Goal: Task Accomplishment & Management: Complete application form

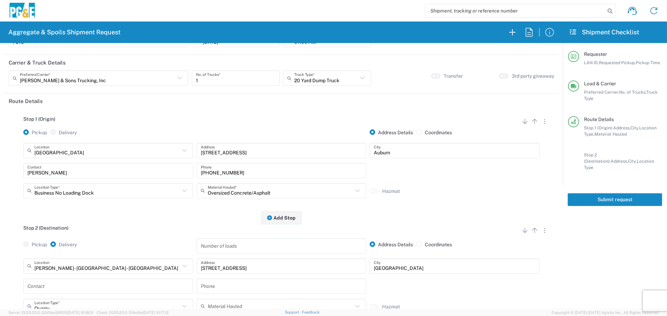
scroll to position [7, 0]
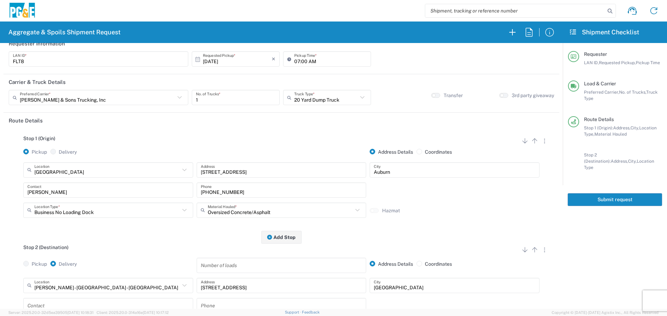
click at [598, 196] on button "Submit request" at bounding box center [615, 200] width 94 height 13
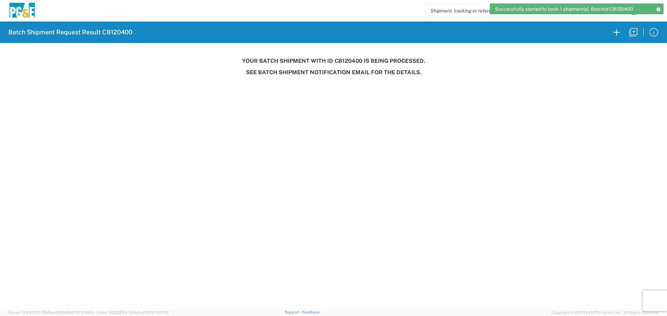
click at [346, 60] on h3 "Your batch shipment with id CB120400 is being processed." at bounding box center [333, 61] width 657 height 7
copy h3 "CB120400"
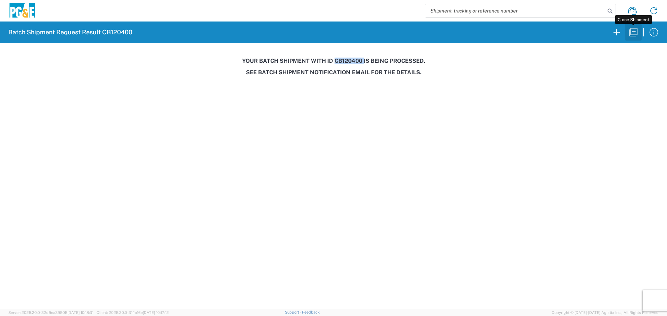
click at [631, 35] on icon "button" at bounding box center [633, 32] width 8 height 8
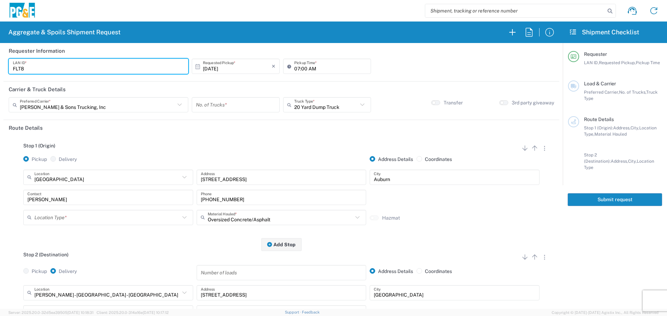
drag, startPoint x: 52, startPoint y: 68, endPoint x: 0, endPoint y: 72, distance: 52.6
click at [0, 72] on form "Requester Information FLT8 LAN ID * 10/09/2025 × Requested Pickup * Cancel Appl…" at bounding box center [281, 176] width 563 height 266
type input "DSL0"
click at [231, 106] on input "number" at bounding box center [236, 105] width 80 height 12
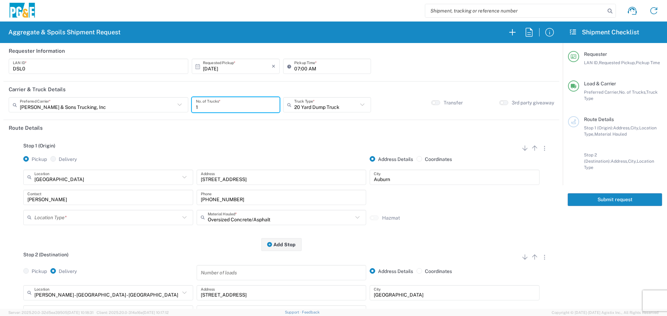
type input "1"
click at [318, 106] on input "text" at bounding box center [326, 105] width 64 height 12
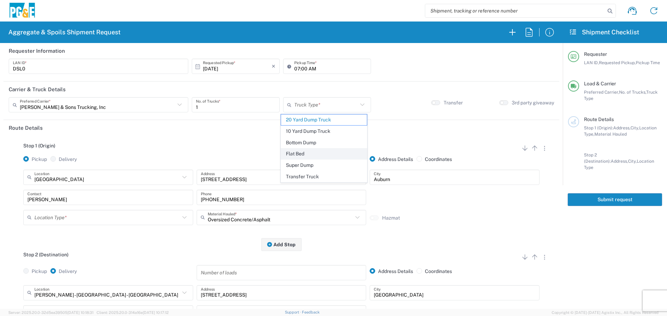
click at [299, 159] on span "Flat Bed" at bounding box center [324, 154] width 86 height 11
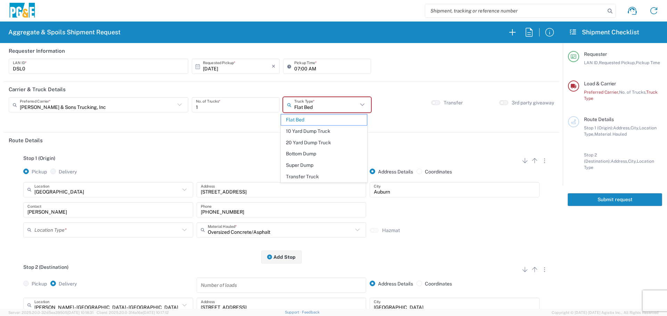
click at [334, 104] on input "Flat Bed" at bounding box center [326, 105] width 64 height 12
click at [312, 161] on span "Super Dump" at bounding box center [324, 165] width 86 height 11
type input "Super Dump"
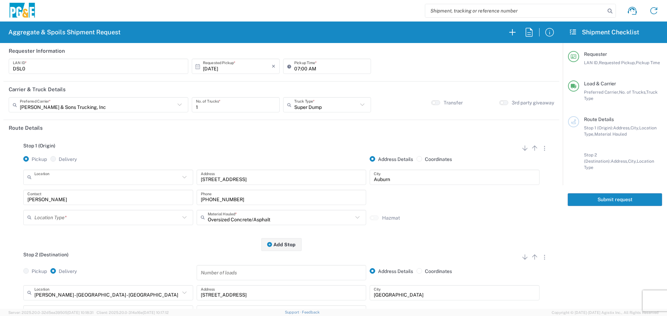
click at [101, 177] on input "text" at bounding box center [107, 177] width 146 height 12
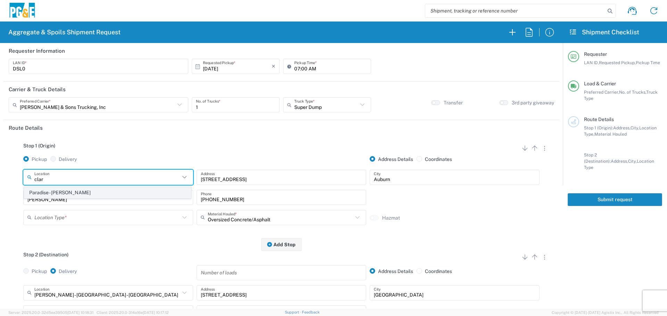
click at [101, 188] on span "Paradise - Clark Rd" at bounding box center [107, 193] width 166 height 11
type input "Paradise - Clark Rd"
type input "5365 Clark Rd"
type input "Paradise"
type input "Business No Loading Dock"
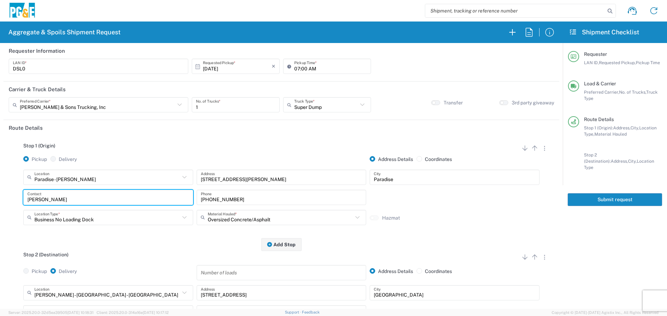
drag, startPoint x: 20, startPoint y: 198, endPoint x: 0, endPoint y: 198, distance: 20.5
click at [0, 198] on form "Requester Information DSL0 LAN ID * 10/09/2025 × Requested Pickup * Cancel Appl…" at bounding box center [281, 176] width 563 height 266
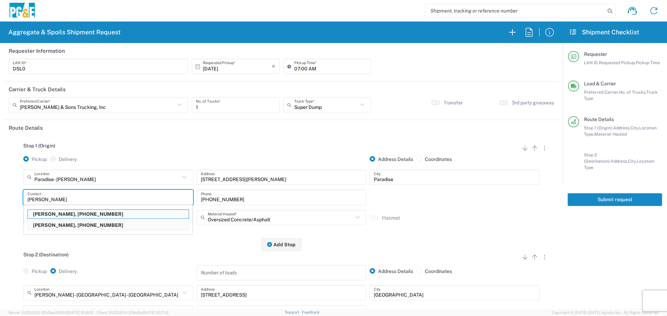
type input "David McGregor"
type input "530-526-8407"
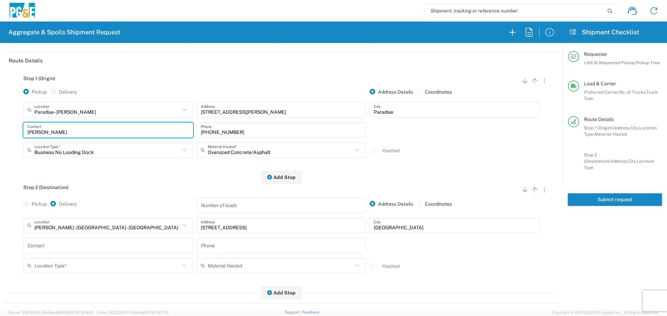
scroll to position [69, 0]
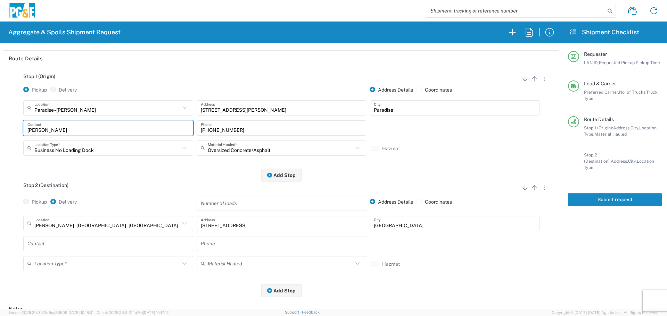
type input "David McGregor"
click at [107, 224] on input "text" at bounding box center [107, 223] width 146 height 12
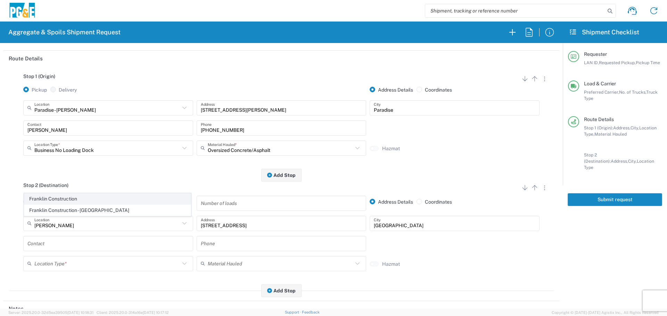
click at [106, 200] on span "Franklin Construction" at bounding box center [107, 199] width 166 height 11
type input "Franklin Construction"
type input "Vina Rd"
type input "Vina"
type input "Business No Loading Dock"
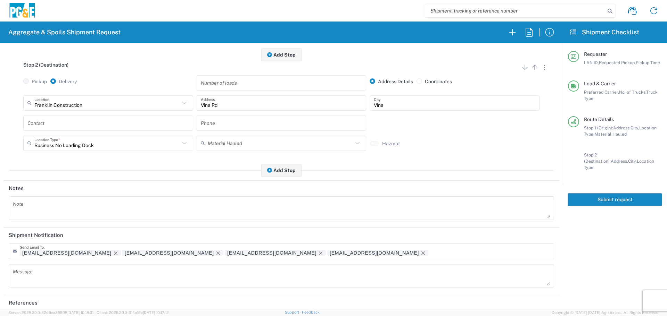
scroll to position [216, 0]
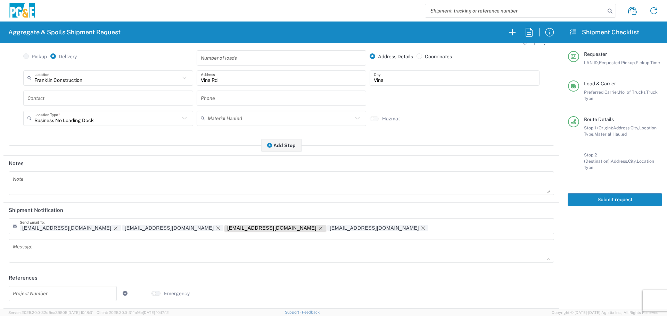
click at [319, 228] on icon "Remove tag" at bounding box center [320, 228] width 3 height 3
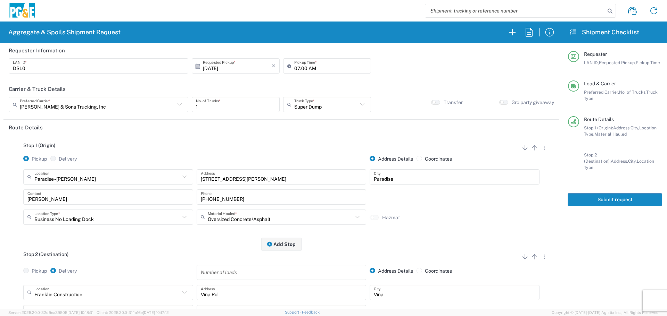
scroll to position [0, 0]
click at [608, 194] on button "Submit request" at bounding box center [615, 200] width 94 height 13
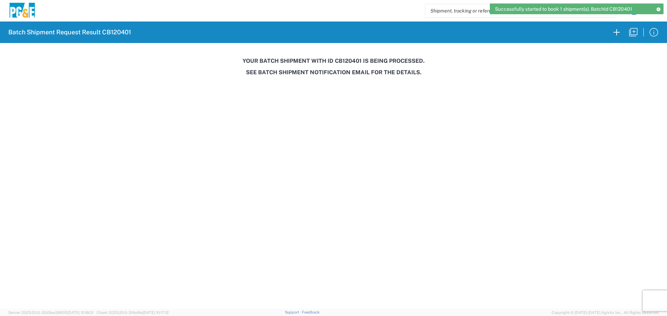
click at [348, 58] on h3 "Your batch shipment with id CB120401 is being processed." at bounding box center [333, 61] width 657 height 7
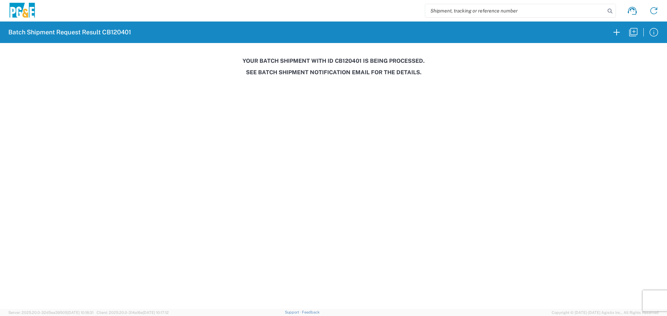
copy h3 "CB120401"
click at [639, 33] on button "button" at bounding box center [633, 32] width 17 height 17
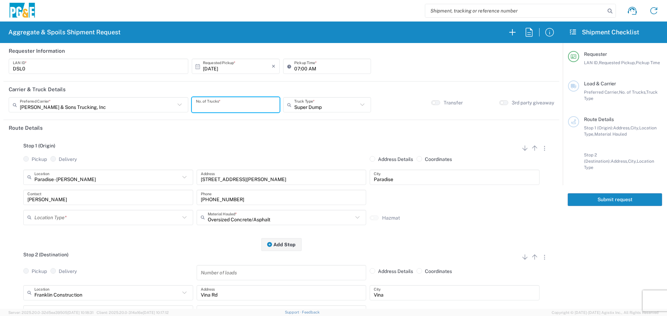
click at [234, 105] on input "number" at bounding box center [236, 105] width 80 height 12
type input "2"
click at [323, 106] on input "text" at bounding box center [326, 105] width 64 height 12
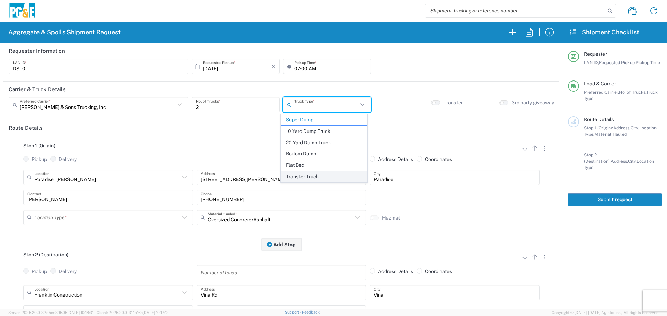
click at [300, 174] on span "Transfer Truck" at bounding box center [324, 177] width 86 height 11
type input "Transfer Truck"
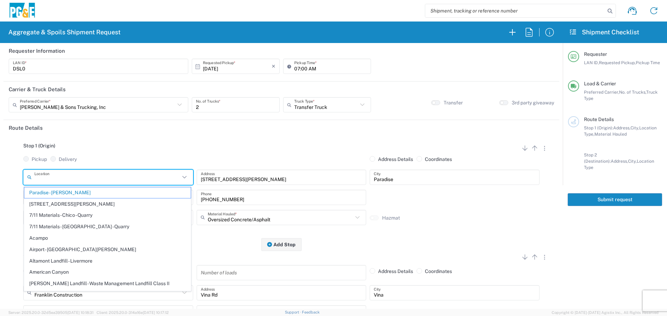
click at [146, 173] on input "text" at bounding box center [107, 177] width 146 height 12
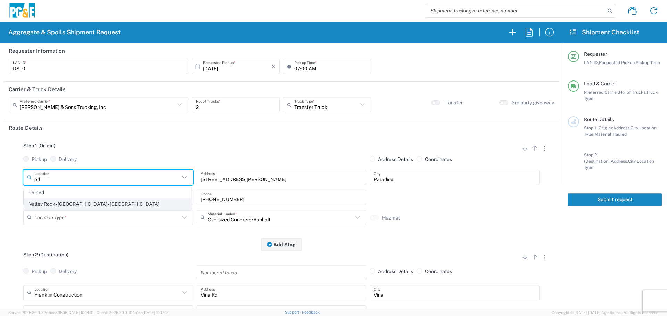
click at [101, 201] on span "Valley Rock - Orland - Quarry" at bounding box center [107, 204] width 166 height 11
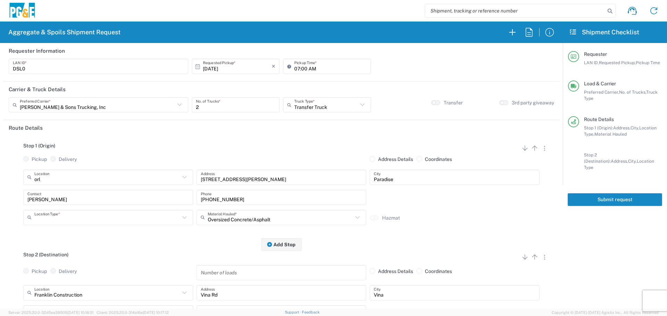
type input "Valley Rock - Orland - Quarry"
type input "7266 CA-32"
type input "Orland"
type input "Quarry"
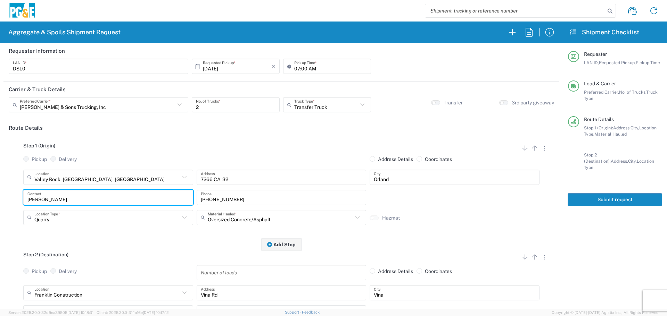
drag, startPoint x: 100, startPoint y: 202, endPoint x: 0, endPoint y: 212, distance: 100.6
click at [0, 212] on form "Requester Information DSL0 LAN ID * 10/09/2025 × Requested Pickup * Cancel Appl…" at bounding box center [281, 176] width 563 height 266
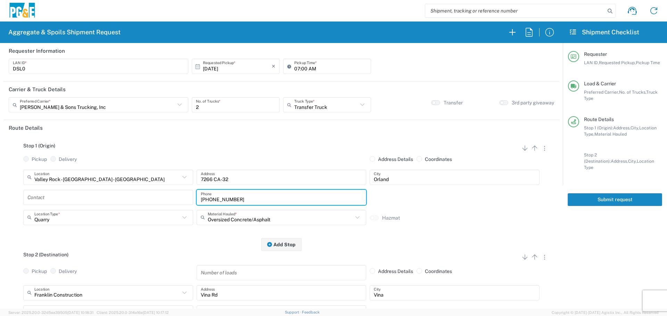
drag, startPoint x: 258, startPoint y: 201, endPoint x: 120, endPoint y: 201, distance: 137.9
click at [120, 201] on div "Contact 530-526-8407 Phone" at bounding box center [282, 200] width 520 height 20
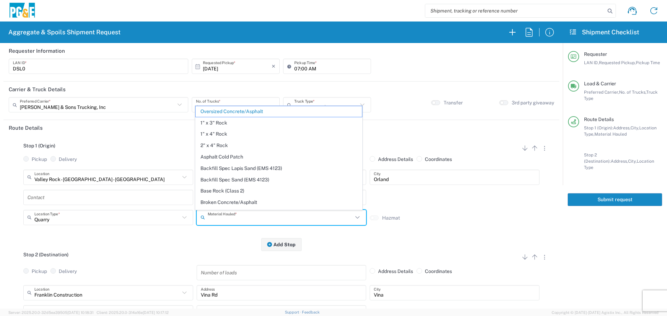
click at [244, 221] on input "text" at bounding box center [281, 218] width 146 height 12
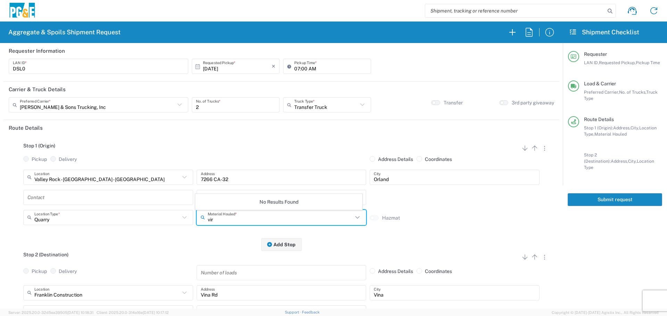
type input "vir"
click at [181, 245] on div "Stop 1 (Origin) Add Stop Above Add Stop Below Remove Stop Pickup Delivery Addre…" at bounding box center [281, 190] width 545 height 109
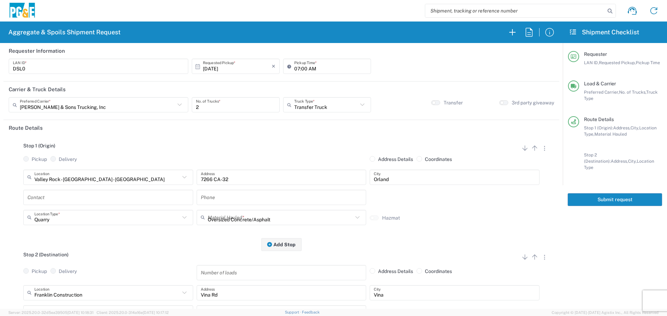
click at [238, 219] on input "Oversized Concrete/Asphalt" at bounding box center [281, 218] width 146 height 12
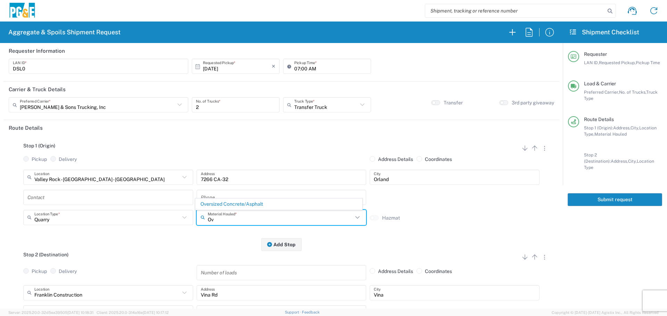
type input "O"
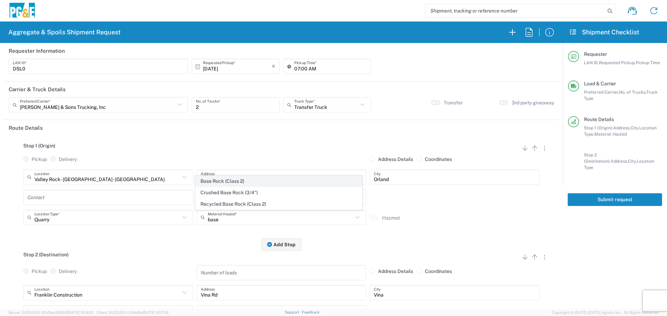
click at [285, 184] on span "Base Rock (Class 2)" at bounding box center [279, 181] width 166 height 11
type input "Base Rock (Class 2)"
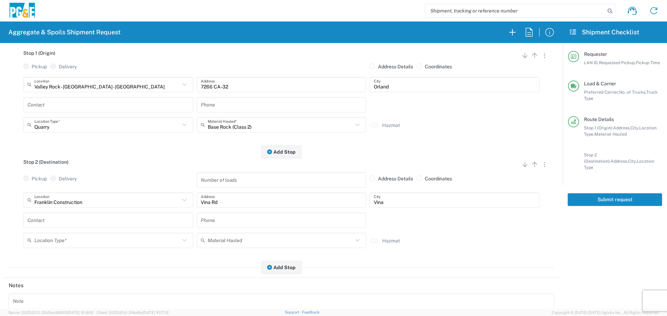
scroll to position [104, 0]
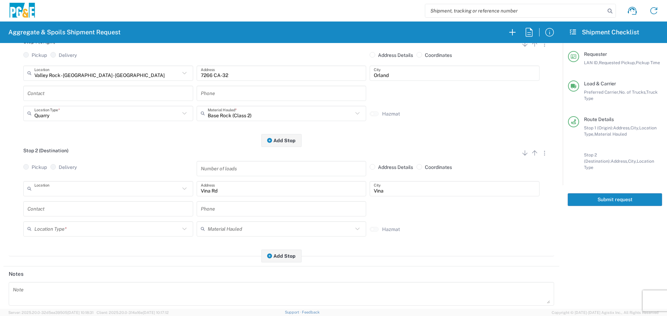
click at [112, 191] on input "text" at bounding box center [107, 189] width 146 height 12
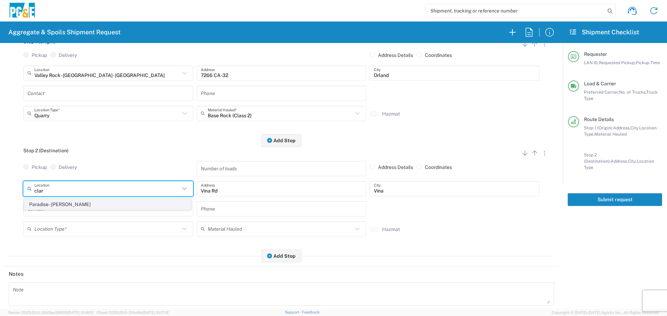
click at [108, 204] on span "Paradise - Clark Rd" at bounding box center [107, 204] width 166 height 11
type input "Paradise - Clark Rd"
type input "5365 Clark Rd"
type input "Paradise"
type input "Business No Loading Dock"
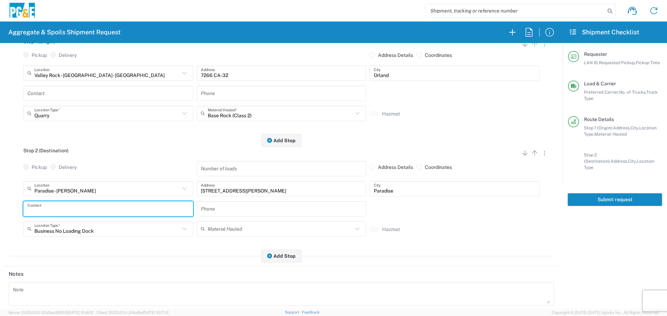
click at [104, 207] on input "text" at bounding box center [108, 209] width 162 height 12
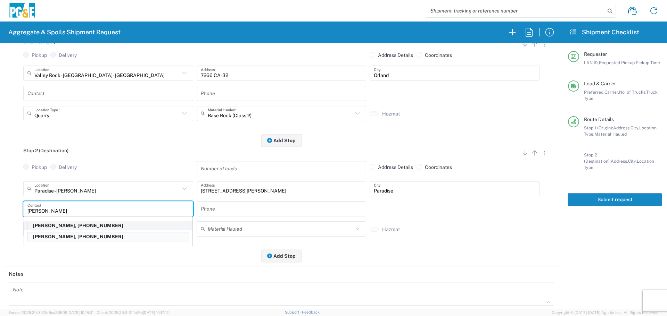
click at [99, 227] on p "David McGregor, 530-526-8407" at bounding box center [108, 226] width 161 height 9
type input "David McGregor"
type input "530-526-8407"
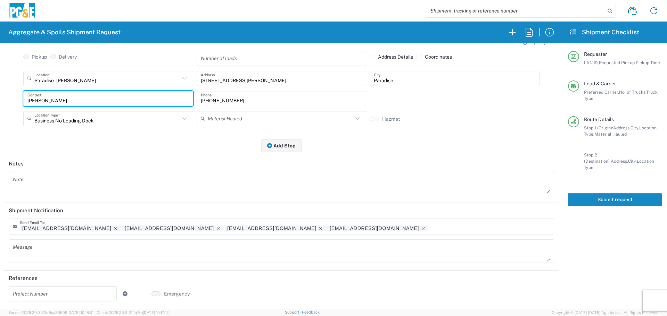
scroll to position [216, 0]
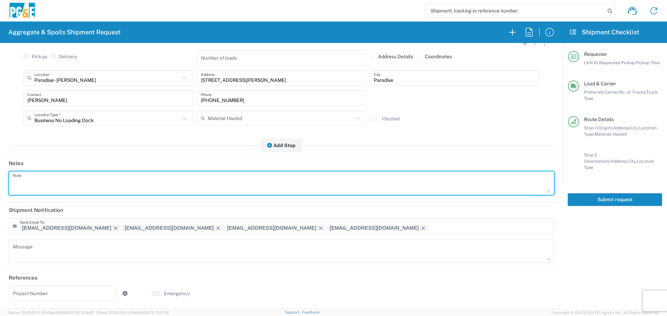
click at [72, 184] on textarea at bounding box center [281, 183] width 537 height 19
drag, startPoint x: 72, startPoint y: 184, endPoint x: 0, endPoint y: 173, distance: 73.1
click at [0, 173] on form "Requester Information DSL0 LAN ID * 10/09/2025 × Requested Pickup * Cancel Appl…" at bounding box center [281, 176] width 563 height 266
type textarea "Haul virgin base rock"
click at [51, 257] on textarea at bounding box center [281, 250] width 537 height 19
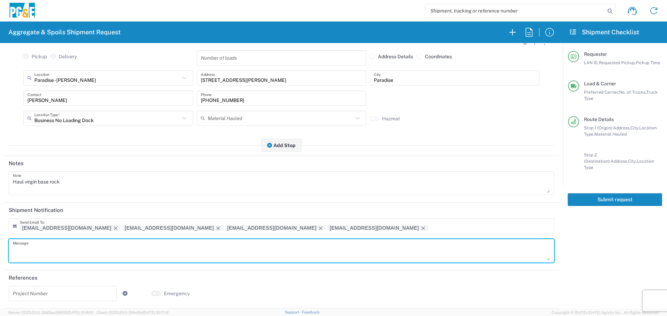
paste textarea "Haul virgin base rock"
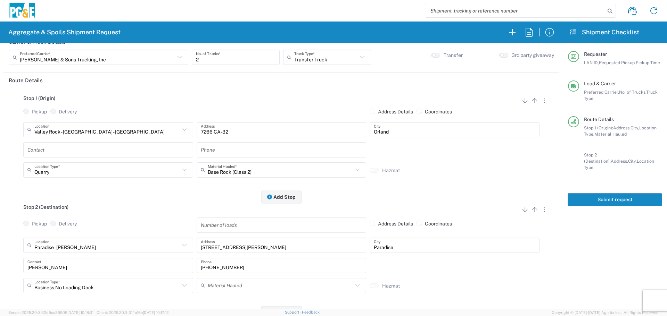
scroll to position [0, 0]
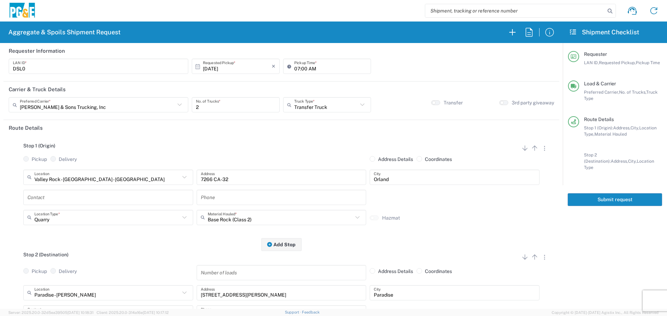
type textarea "Haul virgin base rock"
click at [617, 194] on button "Submit request" at bounding box center [615, 200] width 94 height 13
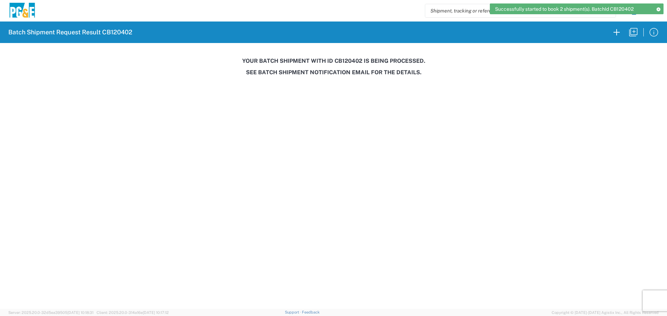
click at [348, 60] on h3 "Your batch shipment with id CB120402 is being processed." at bounding box center [333, 61] width 657 height 7
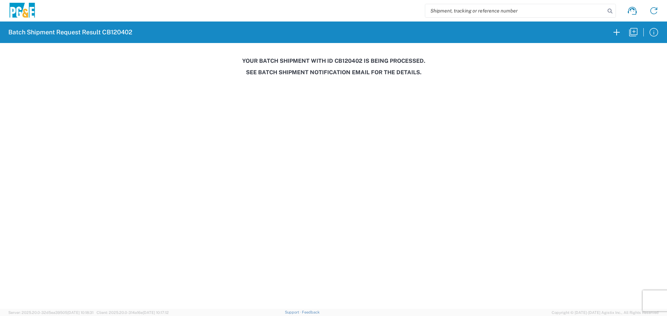
copy h3 "CB120402"
click at [633, 30] on icon "button" at bounding box center [633, 32] width 11 height 11
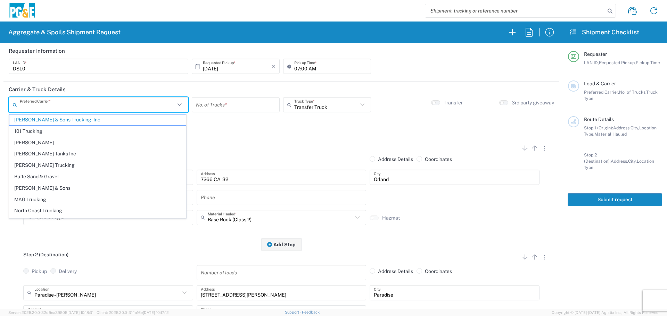
click at [120, 109] on input "text" at bounding box center [97, 105] width 155 height 12
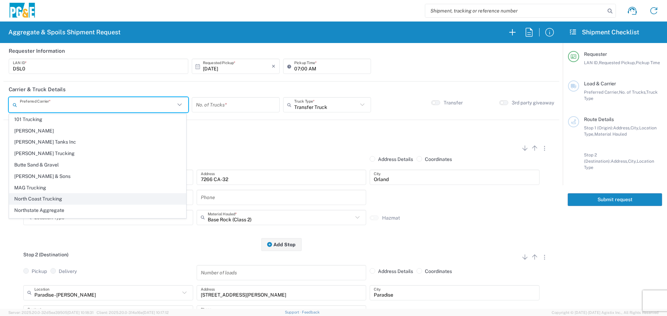
scroll to position [21, 0]
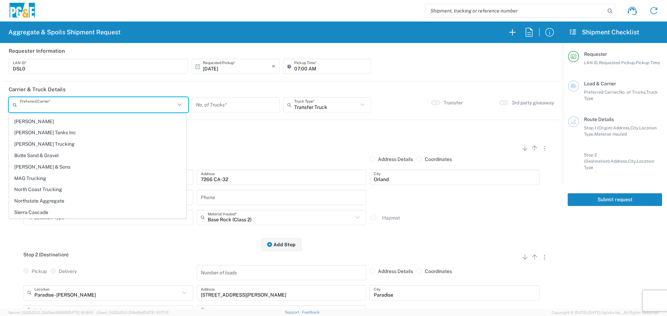
click at [51, 201] on span "Northstate Aggregate" at bounding box center [97, 201] width 176 height 11
type input "Northstate Aggregate"
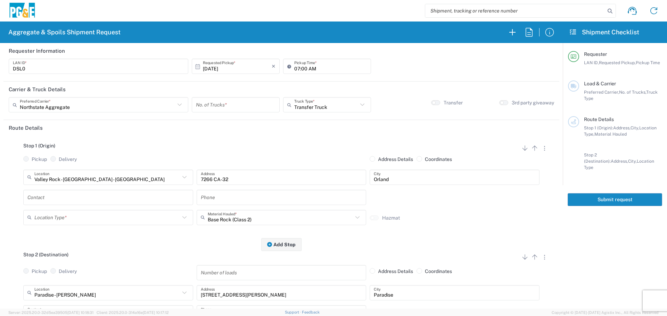
click at [218, 107] on input "number" at bounding box center [236, 105] width 80 height 12
type input "2"
click at [233, 128] on header "Route Details" at bounding box center [281, 128] width 556 height 16
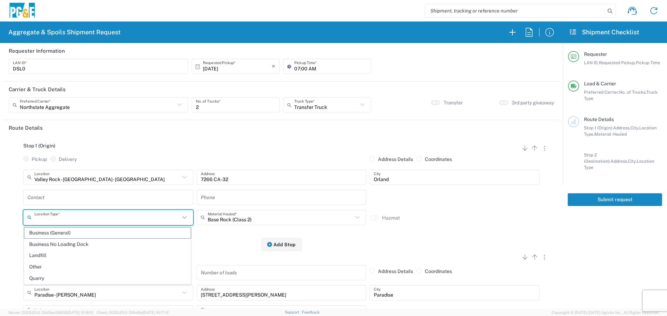
click at [126, 219] on input "text" at bounding box center [107, 218] width 146 height 12
click at [77, 276] on span "Quarry" at bounding box center [107, 278] width 166 height 11
type input "Quarry"
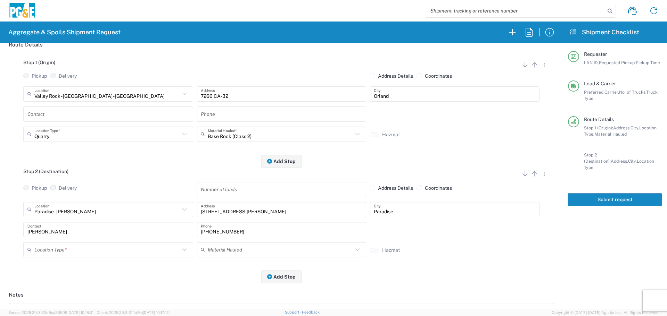
scroll to position [104, 0]
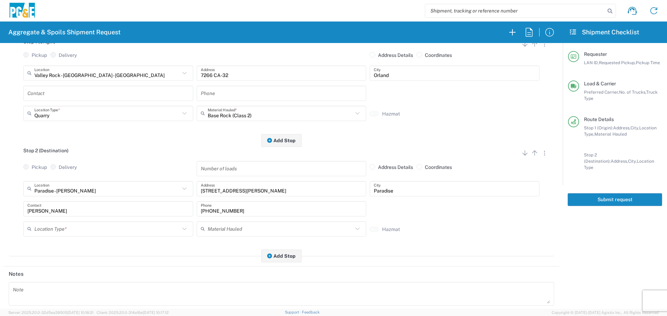
click at [102, 235] on input "text" at bounding box center [107, 229] width 146 height 12
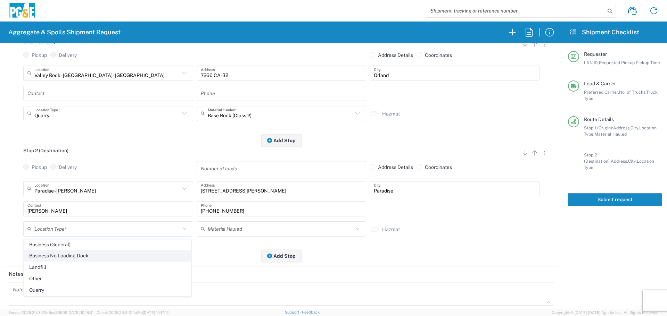
click at [87, 261] on span "Business No Loading Dock" at bounding box center [107, 256] width 166 height 11
type input "Business No Loading Dock"
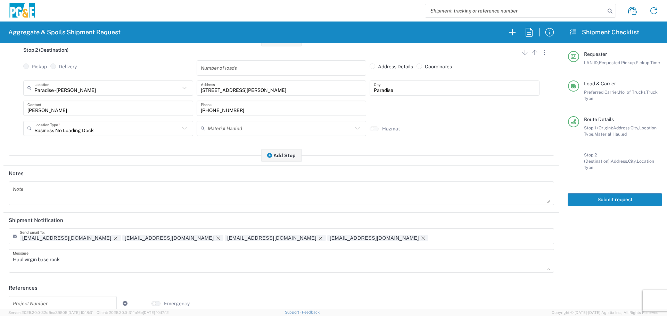
scroll to position [216, 0]
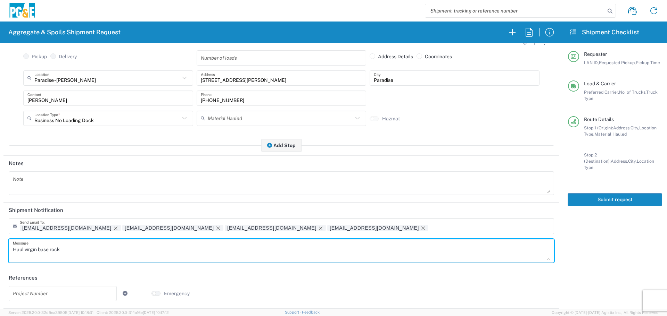
drag, startPoint x: 83, startPoint y: 256, endPoint x: 0, endPoint y: 253, distance: 83.4
click at [0, 253] on form "Requester Information DSL0 LAN ID * 10/09/2025 × Requested Pickup * Cancel Appl…" at bounding box center [281, 176] width 563 height 266
click at [76, 176] on textarea at bounding box center [281, 183] width 537 height 19
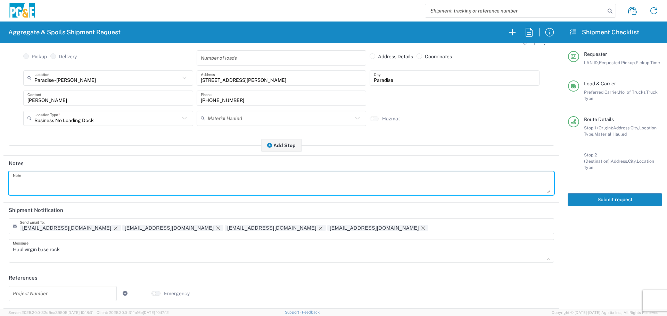
paste textarea "Haul virgin base rock"
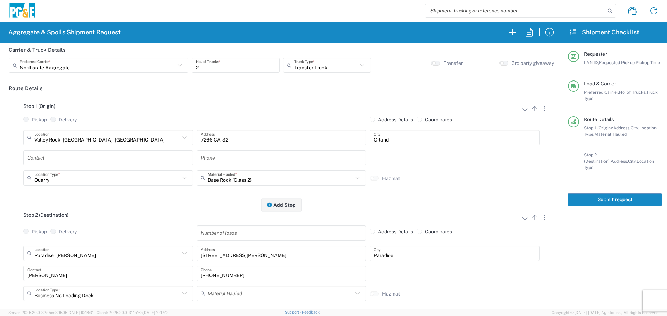
scroll to position [0, 0]
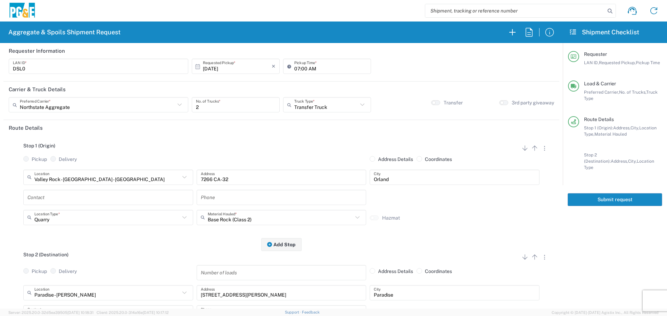
type textarea "Haul virgin base rock"
click at [608, 194] on button "Submit request" at bounding box center [615, 200] width 94 height 13
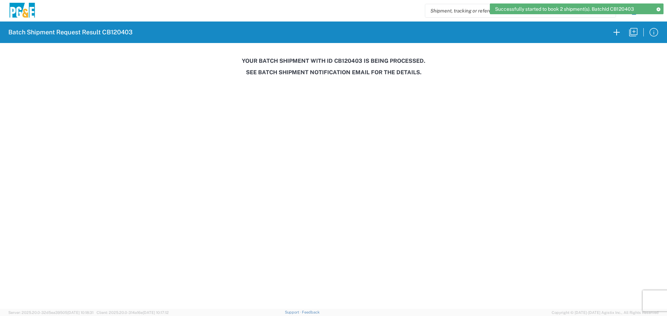
click at [344, 62] on h3 "Your batch shipment with id CB120403 is being processed." at bounding box center [333, 61] width 657 height 7
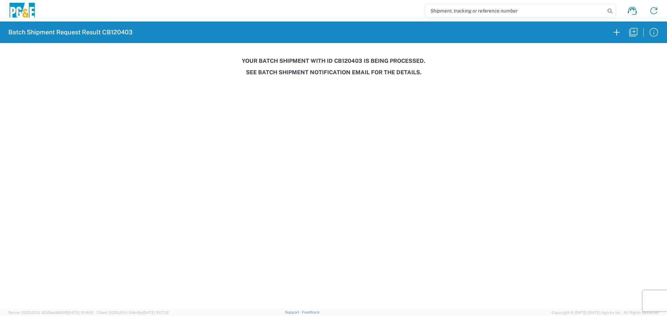
copy h3 "CB120403"
click at [633, 31] on icon "button" at bounding box center [633, 32] width 11 height 11
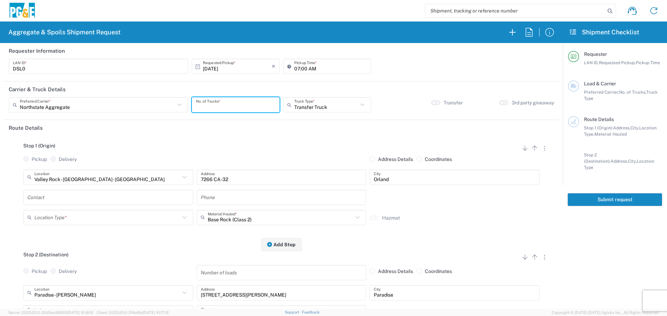
click at [216, 111] on input "number" at bounding box center [236, 105] width 80 height 12
type input "2"
click at [73, 183] on input "text" at bounding box center [107, 177] width 146 height 12
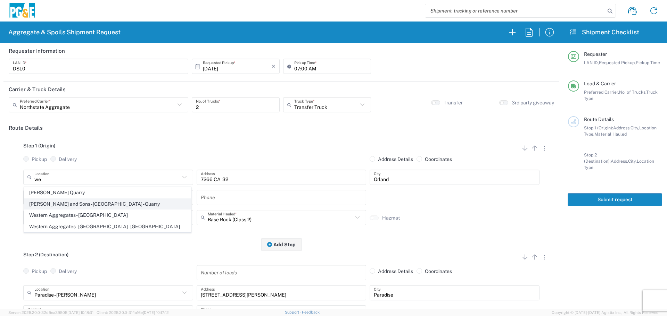
click at [78, 201] on span "Weimer and Sons - Oroville - Quarry" at bounding box center [107, 204] width 166 height 11
type input "Weimer and Sons - Oroville - Quarry"
type input "4714 Pacific Heights Rd"
type input "Oroville"
type input "Quarry"
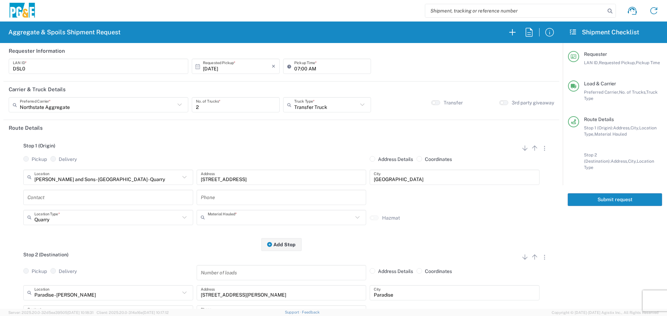
click at [223, 222] on input "text" at bounding box center [281, 218] width 146 height 12
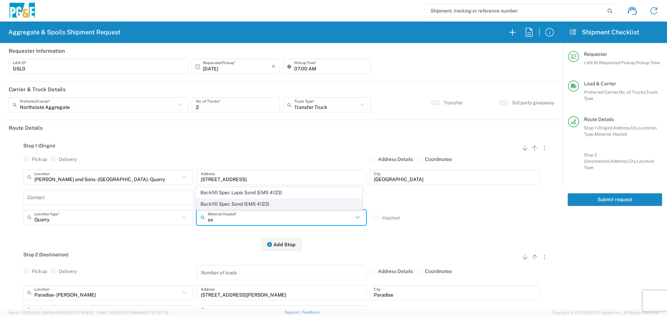
click at [230, 207] on span "Backfill Spec Sand (EMS 4123)" at bounding box center [279, 204] width 166 height 11
type input "Backfill Spec Sand (EMS 4123)"
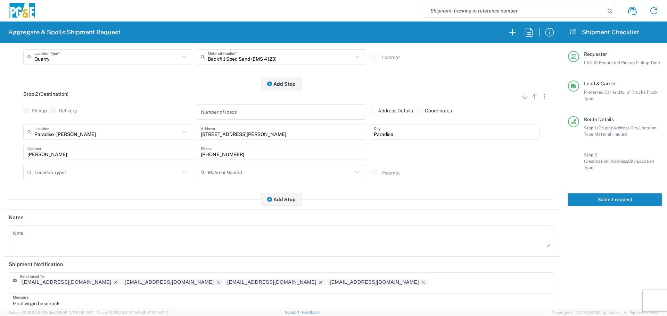
scroll to position [174, 0]
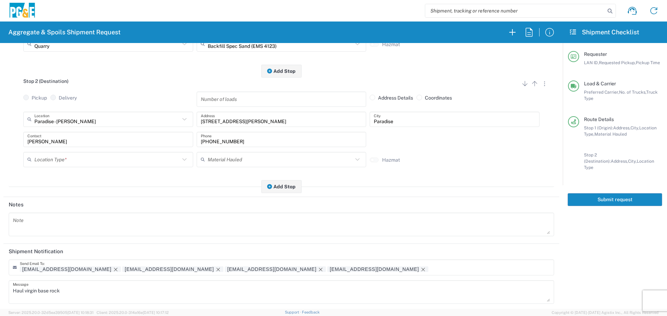
click at [140, 159] on input "text" at bounding box center [107, 160] width 146 height 12
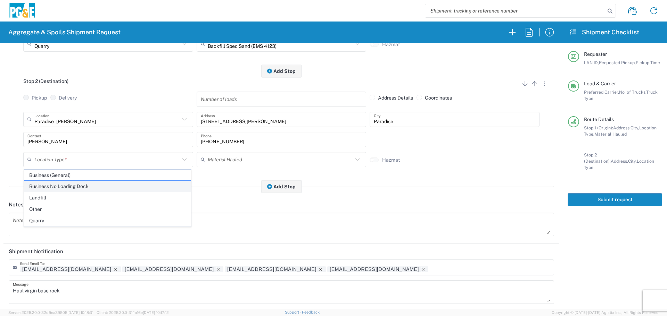
click at [110, 186] on span "Business No Loading Dock" at bounding box center [107, 186] width 166 height 11
type input "Business No Loading Dock"
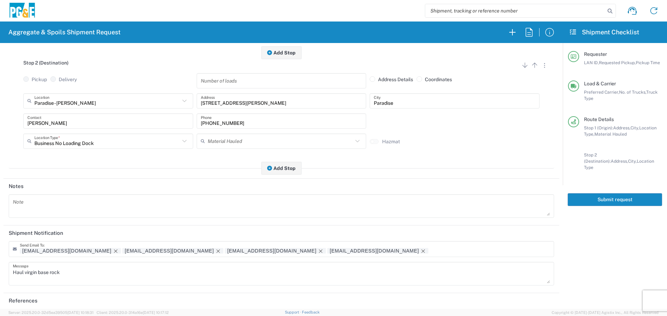
scroll to position [216, 0]
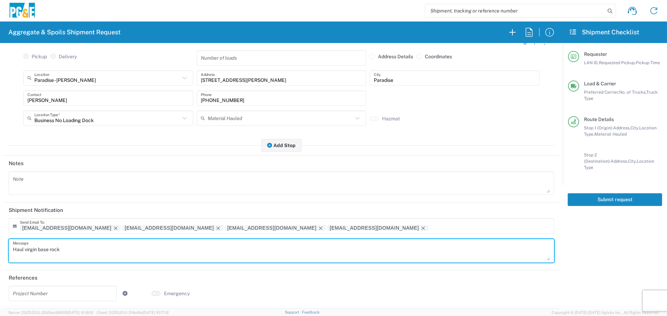
drag, startPoint x: 69, startPoint y: 244, endPoint x: 0, endPoint y: 249, distance: 69.4
click at [0, 249] on form "Requester Information DSL0 LAN ID * 10/09/2025 × Requested Pickup * Cancel Appl…" at bounding box center [281, 176] width 563 height 266
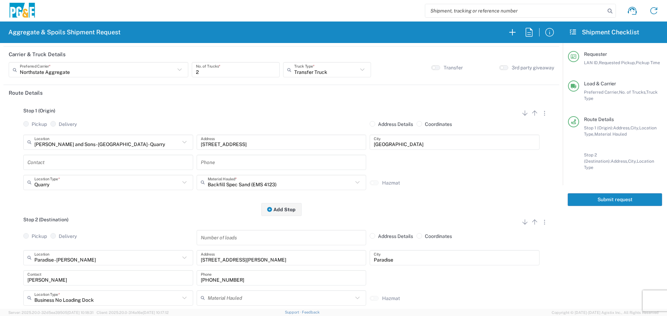
scroll to position [0, 0]
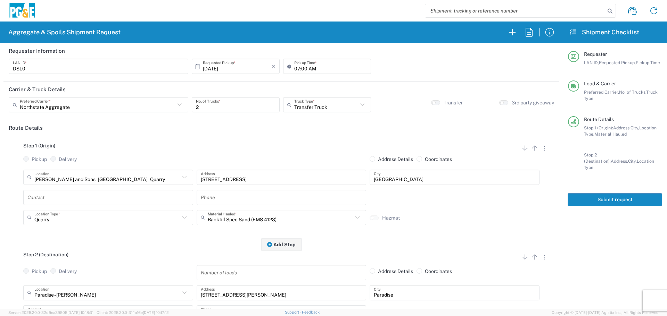
click at [599, 194] on button "Submit request" at bounding box center [615, 200] width 94 height 13
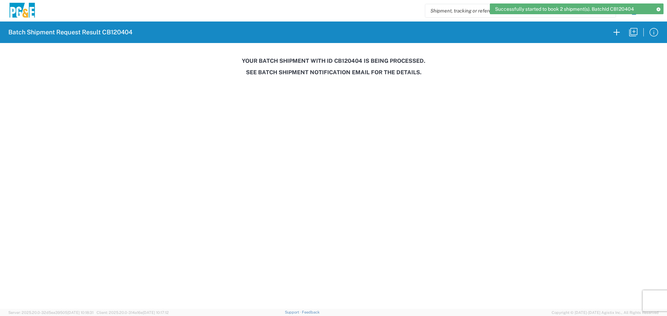
click at [348, 60] on h3 "Your batch shipment with id CB120404 is being processed." at bounding box center [333, 61] width 657 height 7
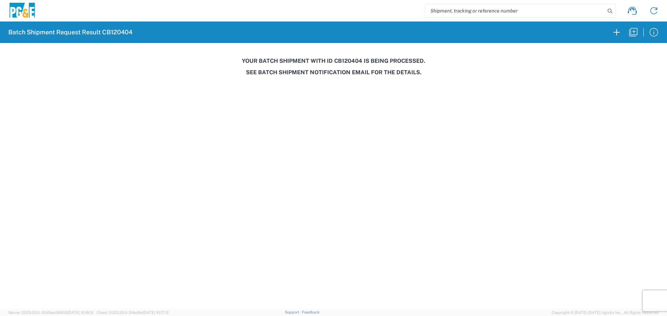
copy h3 "CB120404"
click at [631, 33] on icon "button" at bounding box center [633, 32] width 8 height 8
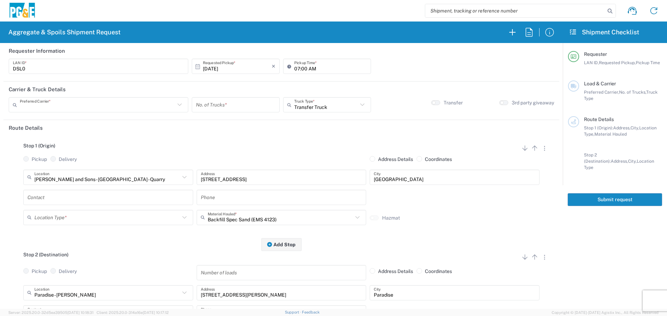
click at [104, 111] on input "text" at bounding box center [97, 105] width 155 height 12
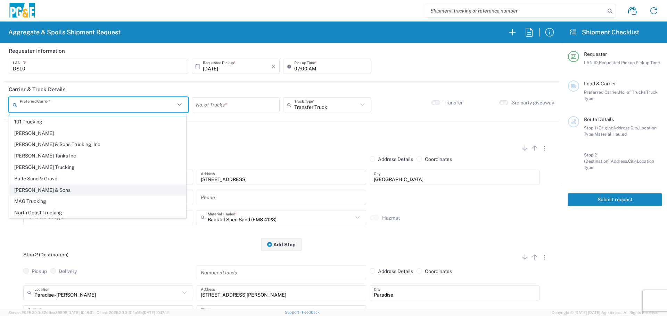
scroll to position [21, 0]
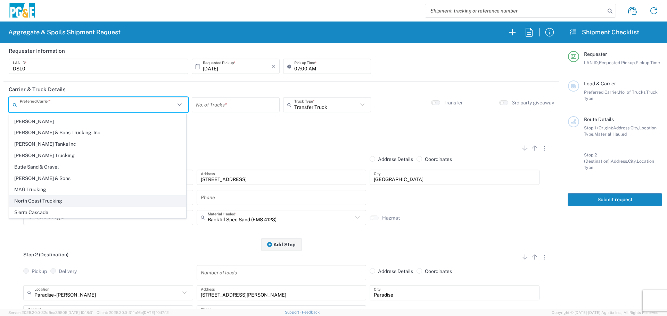
click at [73, 201] on span "North Coast Trucking" at bounding box center [97, 201] width 176 height 11
type input "North Coast Trucking"
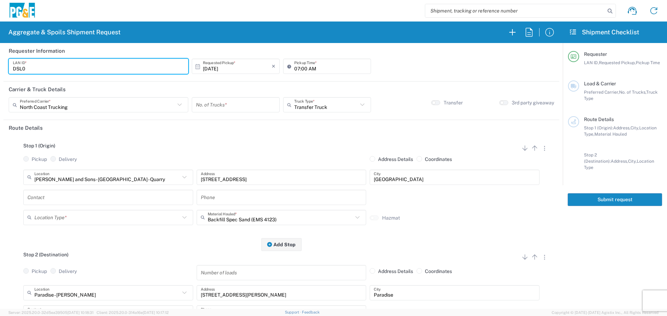
drag, startPoint x: 100, startPoint y: 71, endPoint x: 5, endPoint y: 73, distance: 95.6
click at [5, 73] on main "DSL0 LAN ID * 10/09/2025 × Requested Pickup * Cancel Apply 07:00 AM Pickup Time…" at bounding box center [281, 69] width 556 height 20
type input "JT48"
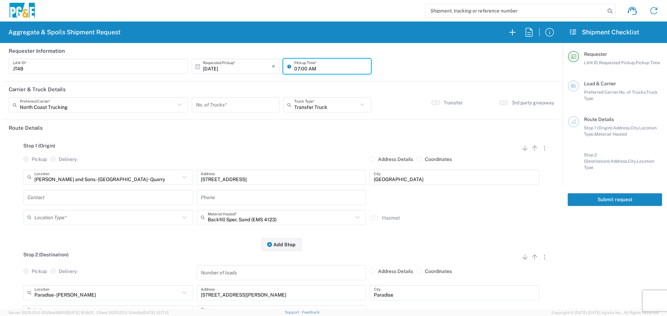
click at [295, 69] on input "07:00 AM" at bounding box center [330, 66] width 73 height 12
type input "06:30 AM"
click at [238, 106] on input "number" at bounding box center [236, 105] width 80 height 12
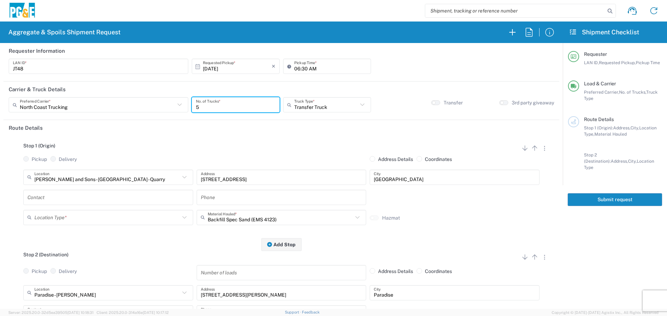
type input "5"
click at [315, 102] on input "text" at bounding box center [326, 105] width 64 height 12
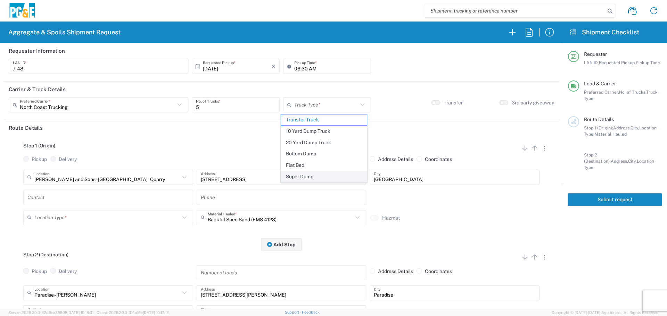
click at [298, 174] on span "Super Dump" at bounding box center [324, 177] width 86 height 11
type input "Super Dump"
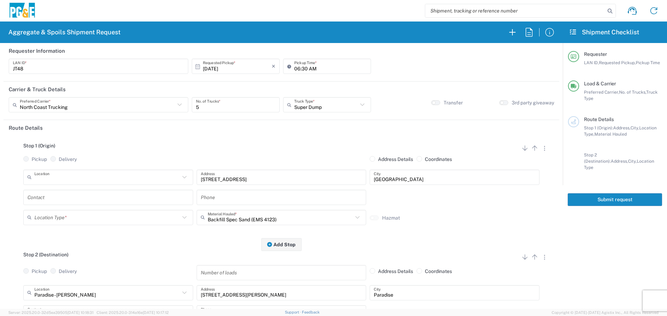
click at [106, 181] on input "text" at bounding box center [107, 177] width 146 height 12
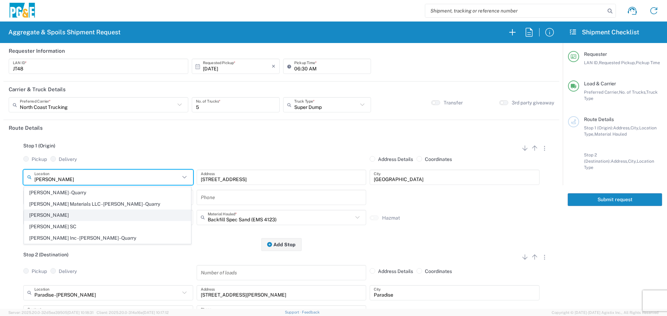
click at [76, 214] on span "Redding GC" at bounding box center [107, 215] width 166 height 11
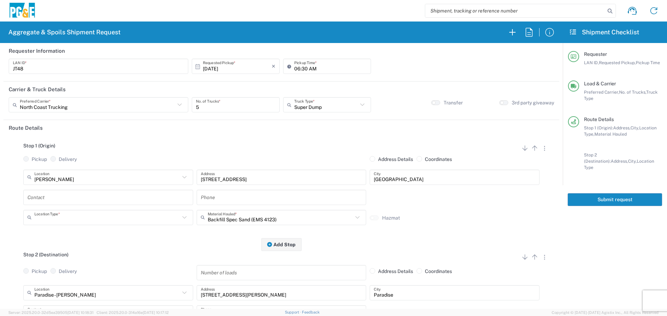
type input "Redding GC"
type input "1050 North Court St"
type input "Redding"
type input "Business No Loading Dock"
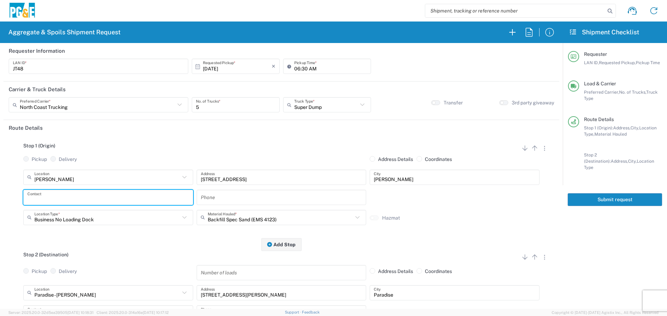
click at [124, 195] on input "text" at bounding box center [108, 197] width 162 height 12
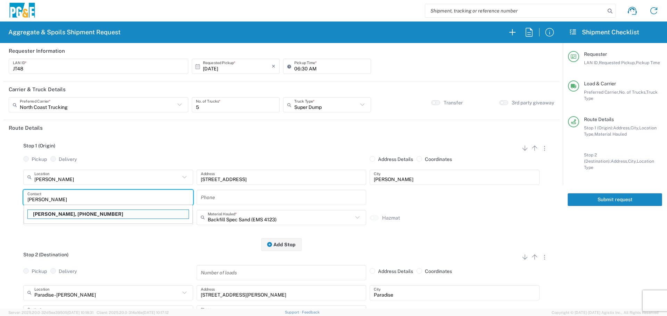
type input "Jess Barrios"
type input "530-941-5953"
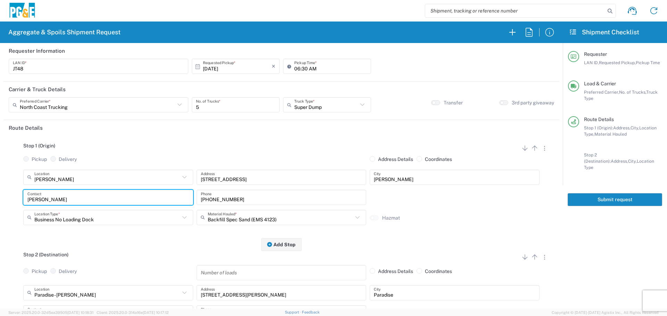
type input "Jess Barrios"
click at [238, 220] on input "text" at bounding box center [281, 218] width 146 height 12
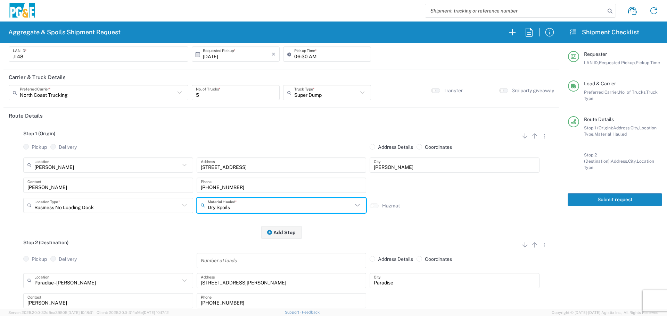
scroll to position [35, 0]
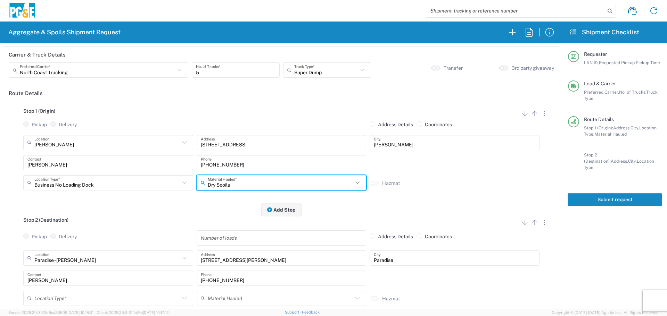
type input "Dry Spoils"
click at [90, 259] on input "text" at bounding box center [107, 258] width 146 height 12
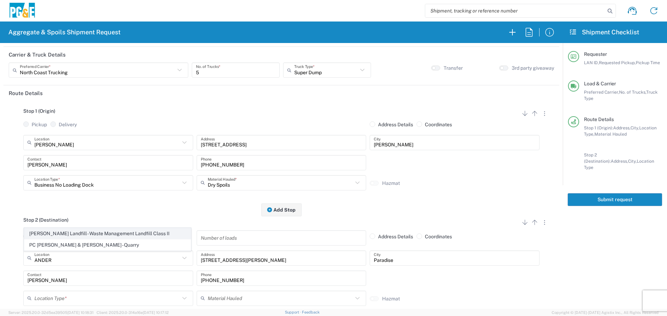
click at [91, 235] on span "Anderson Landfill - Waste Management Landfill Class II" at bounding box center [107, 234] width 166 height 11
type input "Anderson Landfill - Waste Management Landfill Class II"
type input "18703 Cambridge Rd"
type input "Anderson"
type input "Landfill"
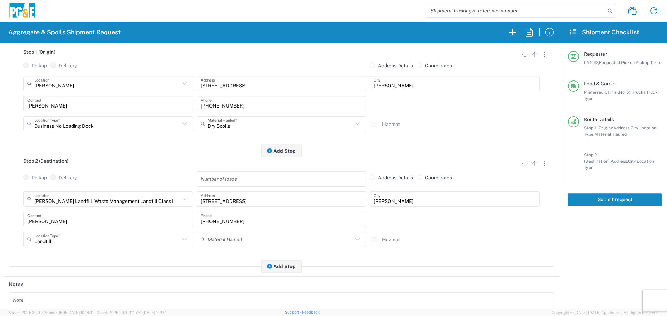
scroll to position [104, 0]
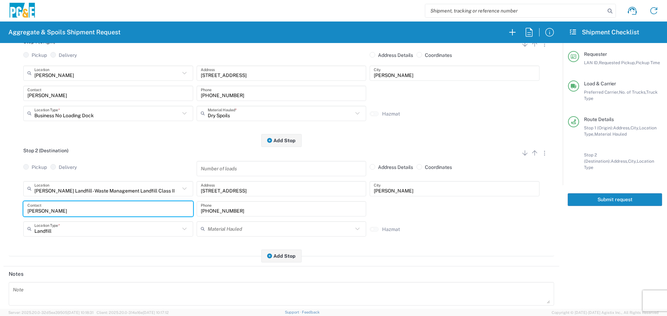
drag, startPoint x: 85, startPoint y: 208, endPoint x: 0, endPoint y: 216, distance: 85.9
click at [0, 216] on form "Requester Information JT48 LAN ID * 10/09/2025 × Requested Pickup * Cancel Appl…" at bounding box center [281, 176] width 563 height 266
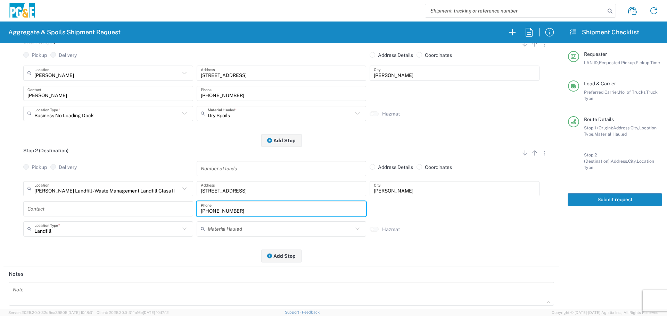
drag, startPoint x: 255, startPoint y: 208, endPoint x: 160, endPoint y: 211, distance: 94.9
click at [160, 211] on div "Contact 530-526-8407 Phone" at bounding box center [282, 212] width 520 height 20
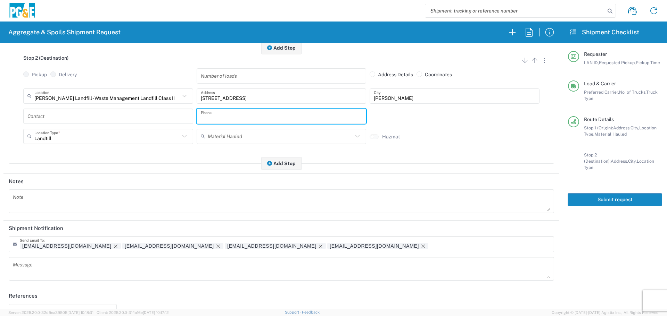
scroll to position [216, 0]
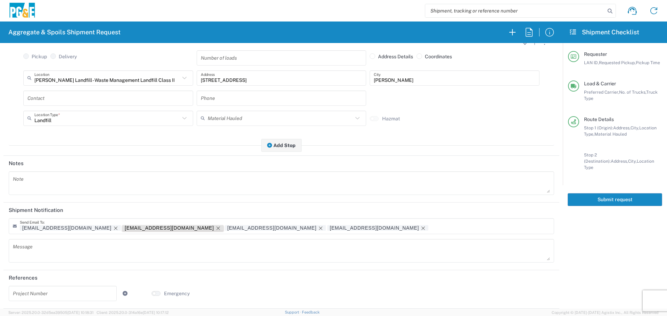
click at [215, 228] on icon "Remove tag" at bounding box center [218, 229] width 6 height 6
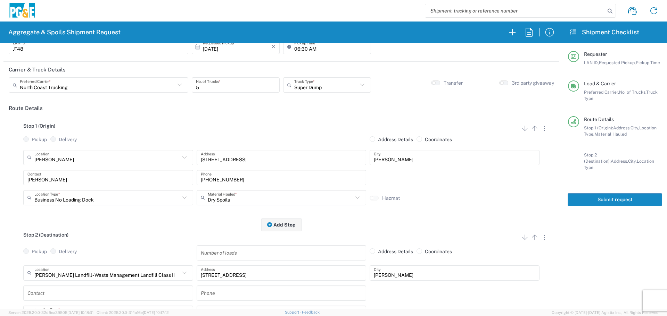
scroll to position [0, 0]
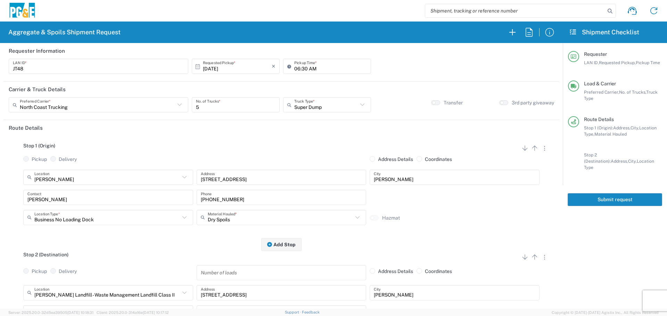
click at [608, 194] on button "Submit request" at bounding box center [615, 200] width 94 height 13
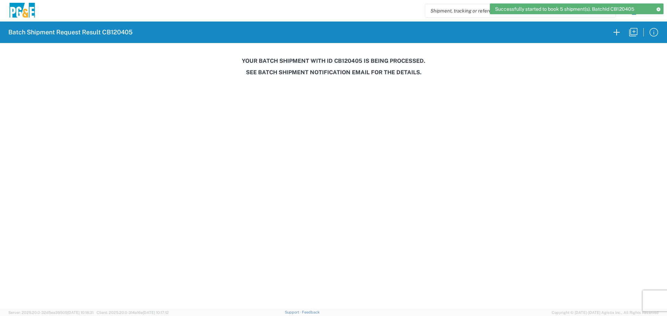
click at [351, 61] on h3 "Your batch shipment with id CB120405 is being processed." at bounding box center [333, 61] width 657 height 7
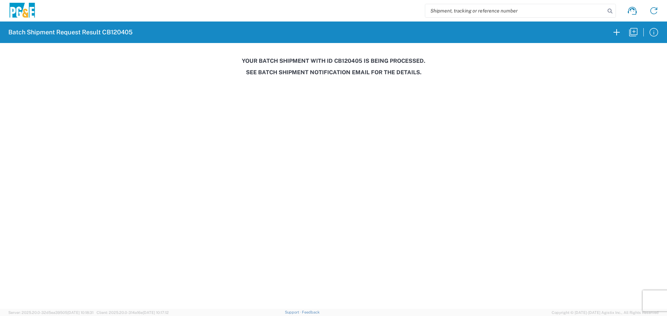
copy h3 "CB120405"
click at [638, 34] on icon "button" at bounding box center [633, 32] width 11 height 11
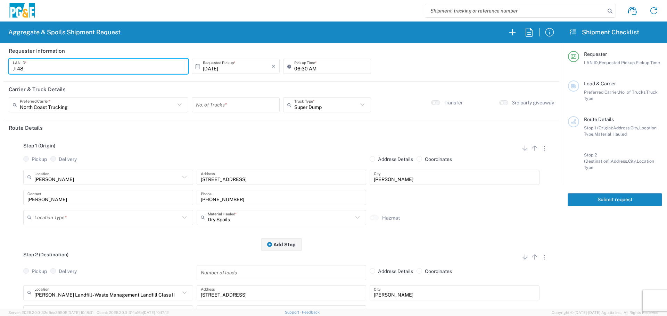
drag, startPoint x: 98, startPoint y: 68, endPoint x: 0, endPoint y: 68, distance: 97.6
click at [0, 68] on form "Requester Information JT48 LAN ID * 10/09/2025 × Requested Pickup * Cancel Appl…" at bounding box center [281, 176] width 563 height 266
type input "L1WB"
click at [295, 69] on input "06:30 AM" at bounding box center [330, 66] width 73 height 12
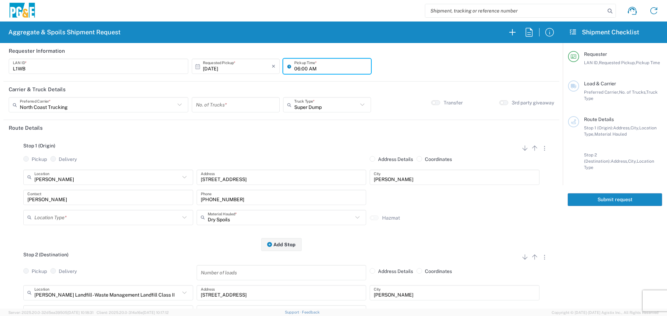
type input "06:00 AM"
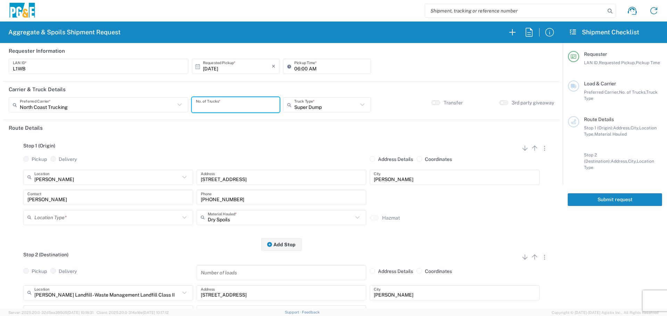
click at [222, 101] on input "number" at bounding box center [236, 105] width 80 height 12
type input "3"
click at [90, 180] on input "text" at bounding box center [107, 177] width 146 height 12
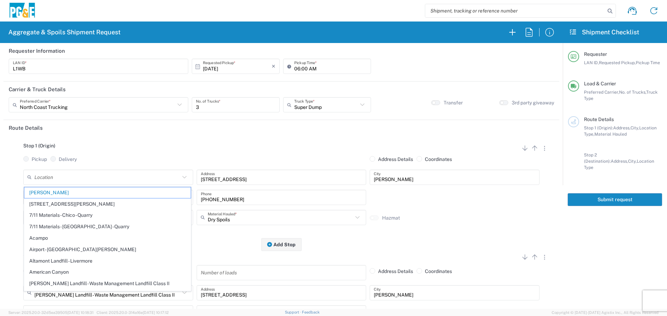
click at [128, 186] on div "Location Redding GC 17300 East Jahant Rd - Quarry 7/11 Materials - Chico - Quar…" at bounding box center [108, 180] width 173 height 20
type input "Redding GC"
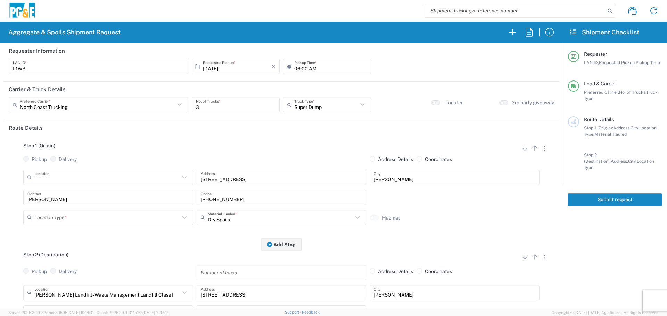
click at [131, 179] on input "text" at bounding box center [107, 177] width 146 height 12
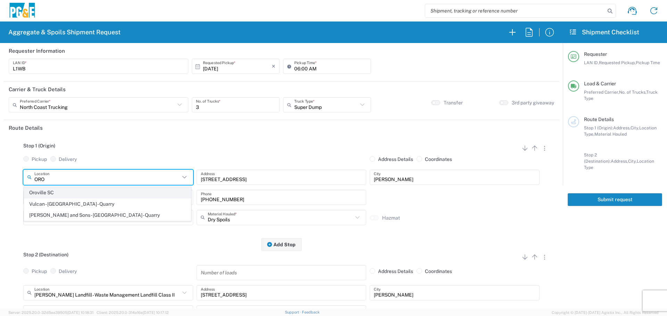
click at [118, 195] on span "Oroville SC" at bounding box center [107, 193] width 166 height 11
type input "Oroville SC"
type input "2226 Veatch St"
type input "Oroville"
type input "Business No Loading Dock"
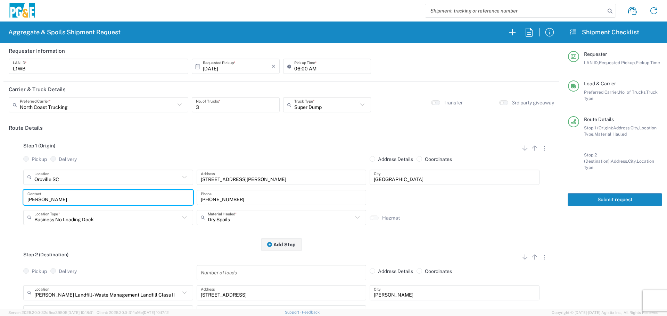
drag, startPoint x: 156, startPoint y: 198, endPoint x: 0, endPoint y: 198, distance: 156.0
click at [0, 198] on form "Requester Information L1WB LAN ID * 10/09/2025 × Requested Pickup * Cancel Appl…" at bounding box center [281, 176] width 563 height 266
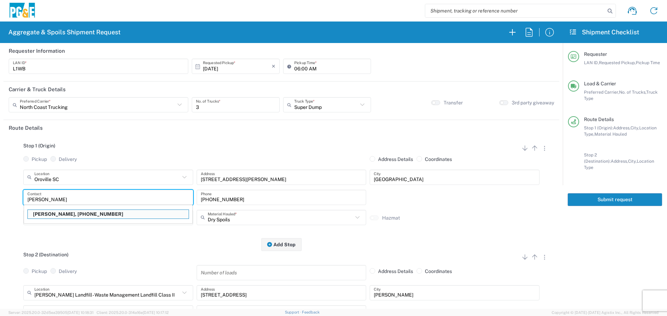
type input "Lenny Weatherall"
type input "916-532-4626"
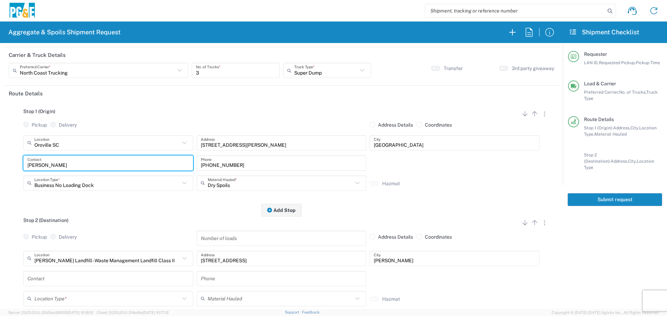
scroll to position [35, 0]
type input "Lenny Weatherall"
click at [82, 256] on input "text" at bounding box center [107, 258] width 146 height 12
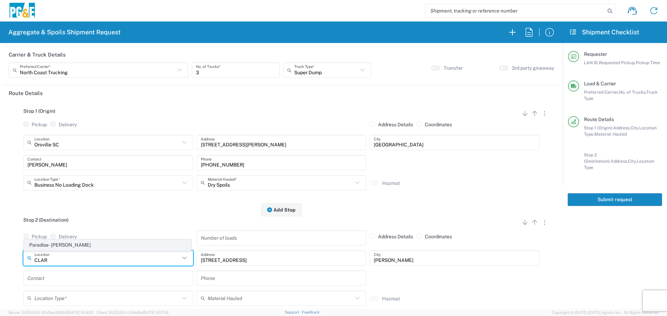
click at [87, 246] on span "Paradise - Clark Rd" at bounding box center [107, 245] width 166 height 11
type input "Paradise - Clark Rd"
type input "5365 Clark Rd"
type input "Paradise"
type input "Business No Loading Dock"
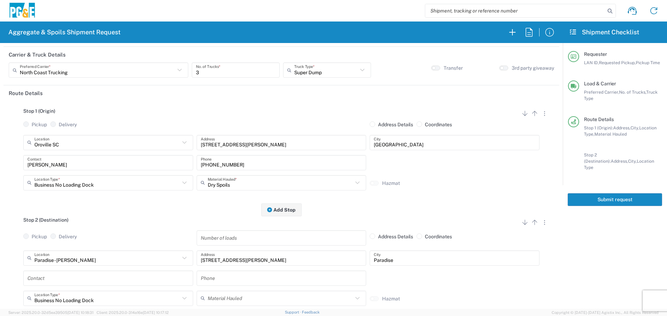
click at [63, 274] on input "text" at bounding box center [108, 278] width 162 height 12
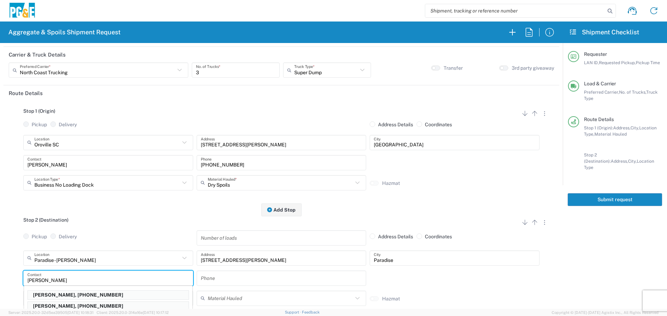
type input "David McGregor"
type input "530-526-8407"
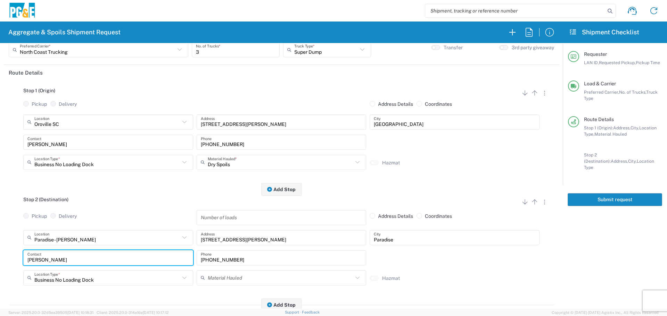
scroll to position [208, 0]
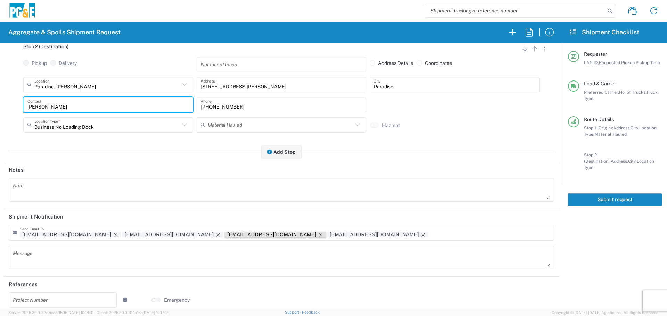
type input "David McGregor"
click at [318, 237] on icon "Remove tag" at bounding box center [321, 235] width 6 height 6
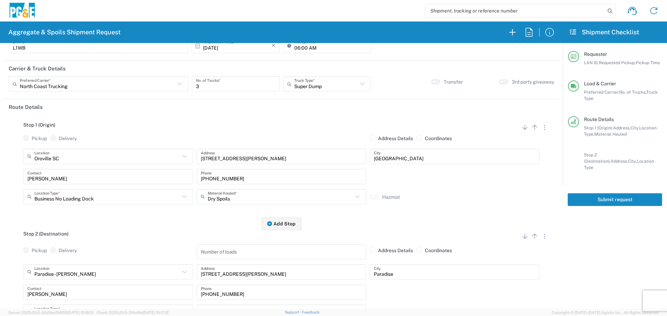
scroll to position [0, 0]
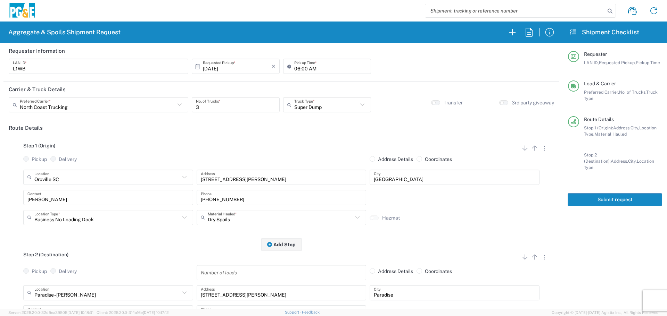
click at [591, 196] on button "Submit request" at bounding box center [615, 200] width 94 height 13
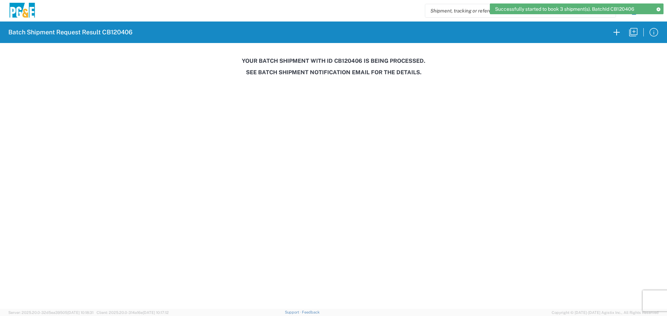
click at [348, 60] on h3 "Your batch shipment with id CB120406 is being processed." at bounding box center [333, 61] width 657 height 7
copy h3 "CB120406"
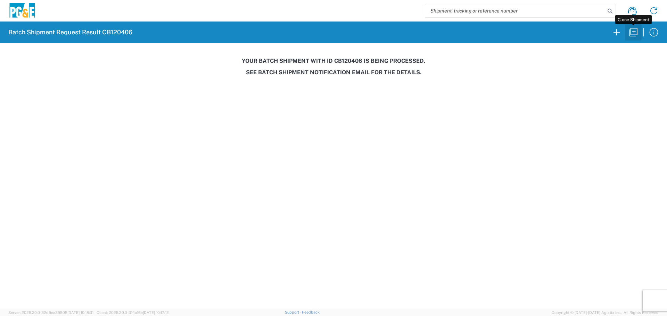
click at [628, 33] on icon "button" at bounding box center [633, 32] width 11 height 11
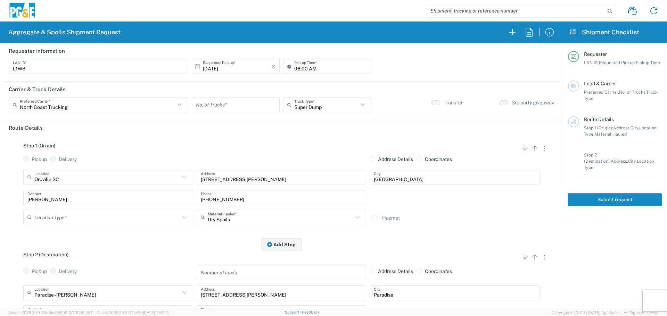
click at [227, 108] on input "number" at bounding box center [236, 105] width 80 height 12
type input "4"
click at [241, 134] on header "Route Details" at bounding box center [281, 128] width 556 height 16
click at [96, 222] on input "text" at bounding box center [107, 218] width 146 height 12
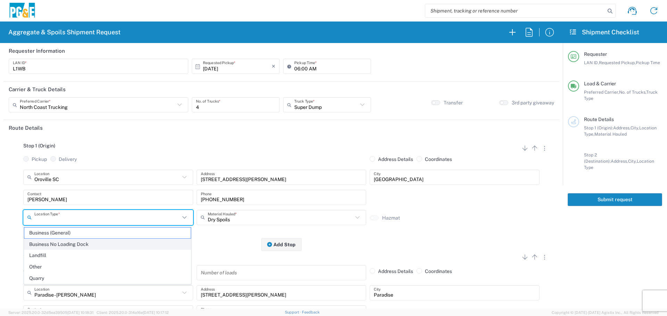
click at [76, 244] on span "Business No Loading Dock" at bounding box center [107, 244] width 166 height 11
type input "Business No Loading Dock"
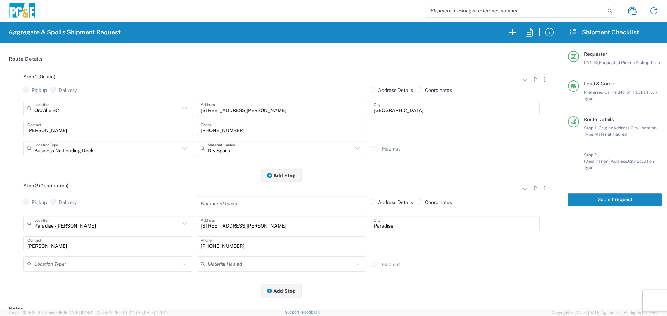
scroll to position [104, 0]
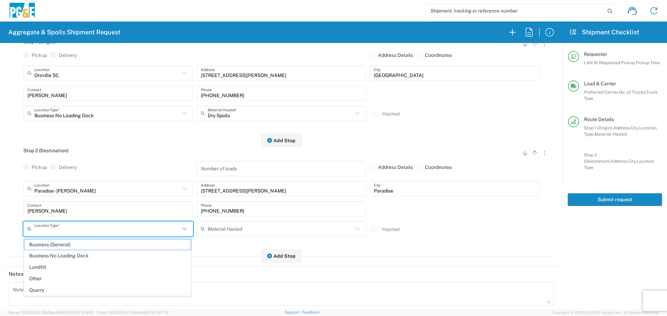
click at [85, 229] on input "text" at bounding box center [107, 229] width 146 height 12
click at [74, 254] on span "Business No Loading Dock" at bounding box center [107, 256] width 166 height 11
type input "Business No Loading Dock"
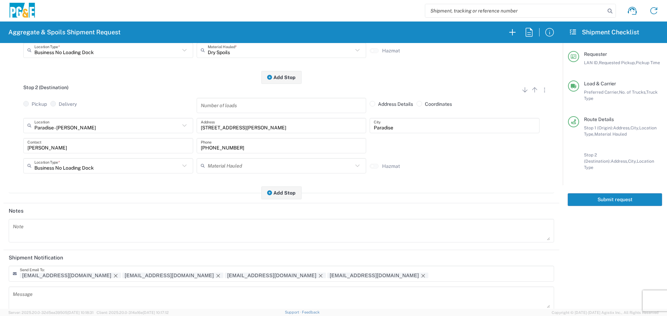
scroll to position [174, 0]
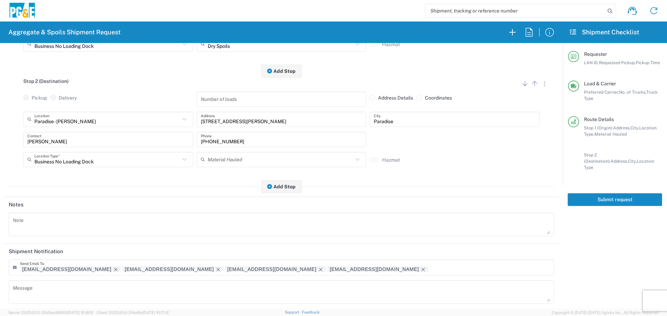
click at [608, 198] on button "Submit request" at bounding box center [615, 200] width 94 height 13
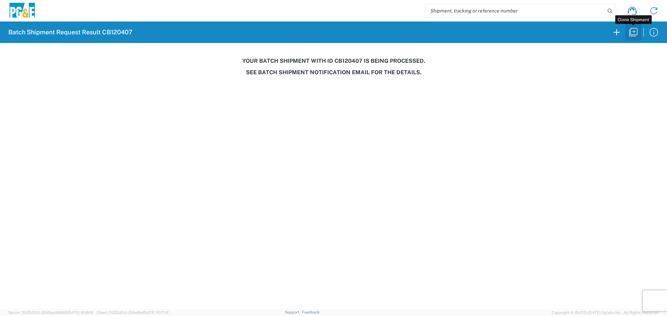
click at [631, 37] on icon "button" at bounding box center [633, 32] width 11 height 11
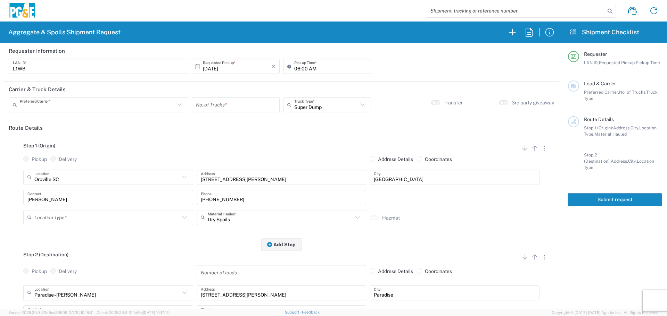
click at [141, 101] on input "text" at bounding box center [97, 105] width 155 height 12
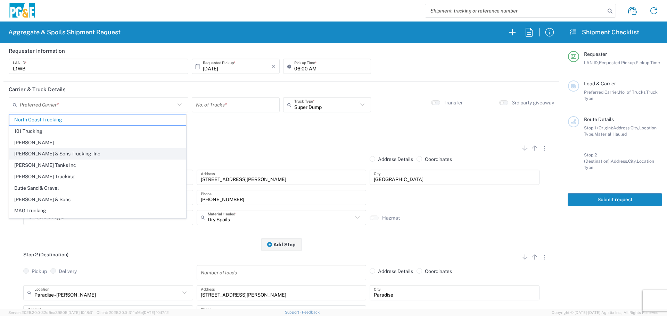
click at [77, 153] on span "Bowman & Sons Trucking, Inc" at bounding box center [97, 154] width 176 height 11
type input "Bowman & Sons Trucking, Inc"
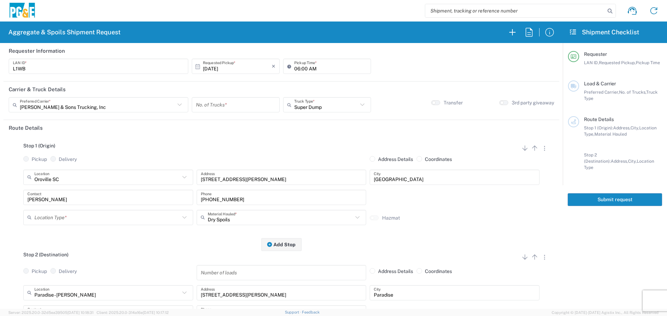
click at [224, 99] on input "number" at bounding box center [236, 105] width 80 height 12
type input "4"
click at [226, 140] on div "Stop 1 (Origin) Add Stop Above Add Stop Below Remove Stop Pickup Delivery Addre…" at bounding box center [281, 190] width 545 height 109
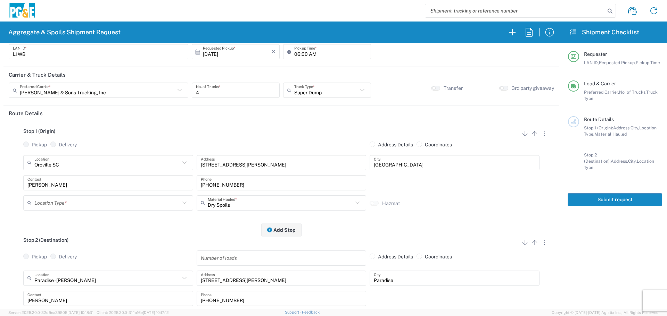
scroll to position [104, 0]
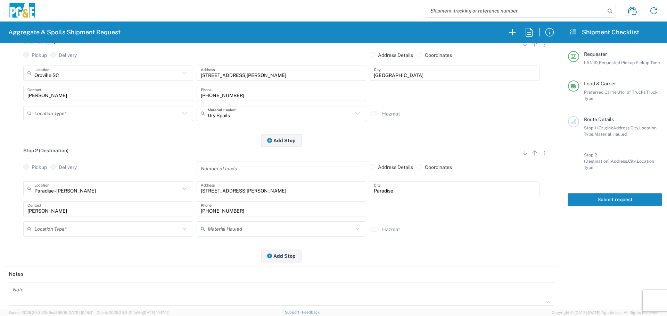
click at [125, 116] on input "text" at bounding box center [107, 113] width 146 height 12
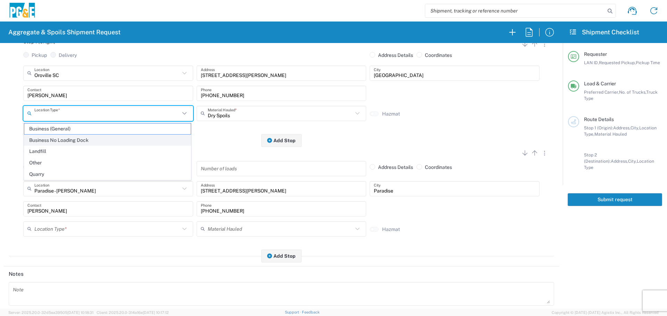
click at [102, 143] on span "Business No Loading Dock" at bounding box center [107, 140] width 166 height 11
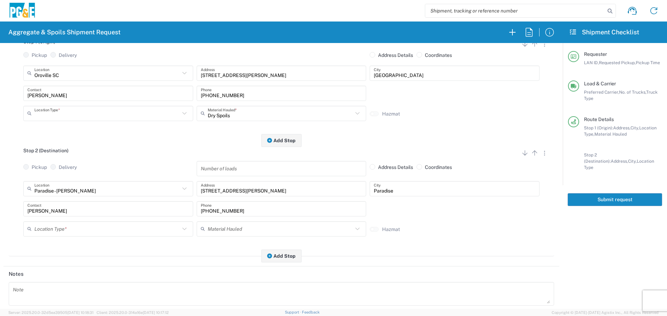
type input "Business No Loading Dock"
click at [71, 232] on input "text" at bounding box center [107, 229] width 146 height 12
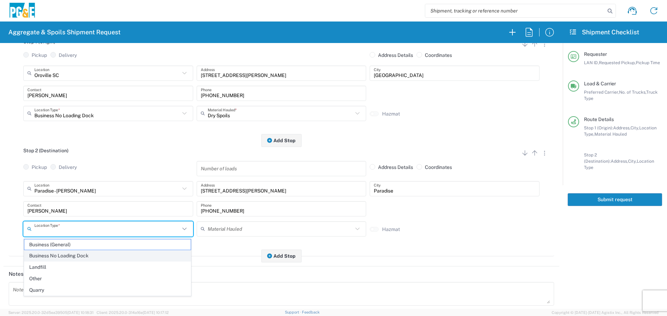
click at [63, 257] on span "Business No Loading Dock" at bounding box center [107, 256] width 166 height 11
type input "Business No Loading Dock"
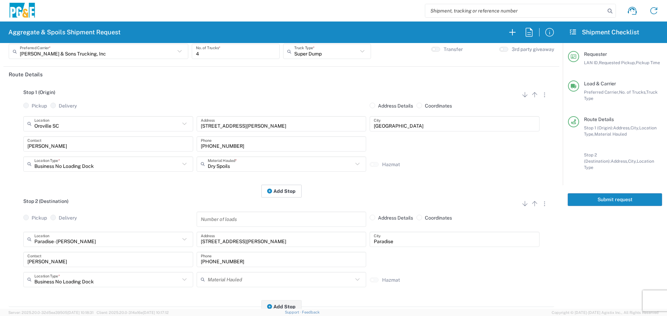
scroll to position [0, 0]
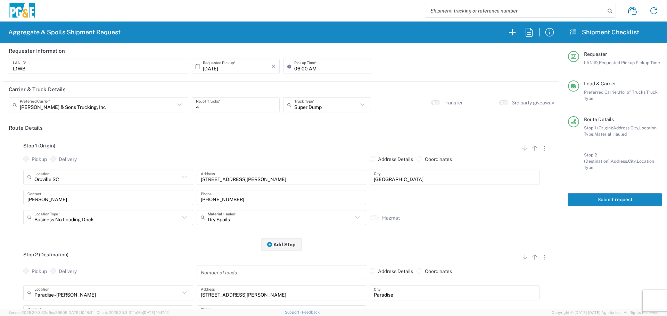
click at [601, 195] on button "Submit request" at bounding box center [615, 200] width 94 height 13
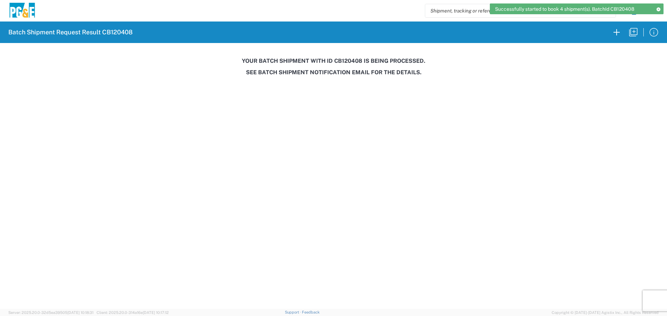
click at [348, 59] on h3 "Your batch shipment with id CB120408 is being processed." at bounding box center [333, 61] width 657 height 7
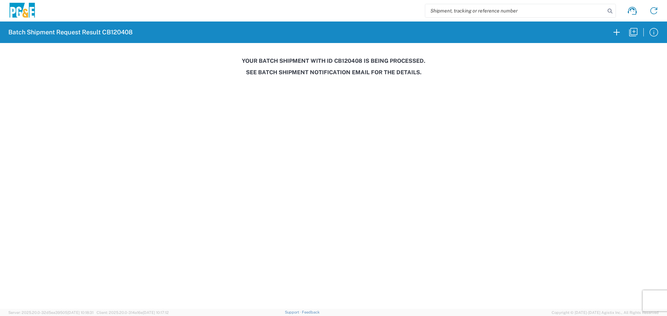
copy h3 "CB120408"
click at [639, 30] on icon "button" at bounding box center [633, 32] width 11 height 11
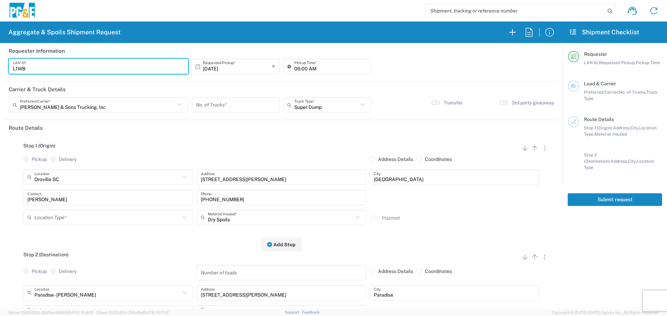
drag, startPoint x: 128, startPoint y: 72, endPoint x: 0, endPoint y: 66, distance: 127.7
click at [0, 66] on form "Requester Information L1WB LAN ID * 10/09/2025 × Requested Pickup * Cancel Appl…" at bounding box center [281, 176] width 563 height 266
type input "C2PX"
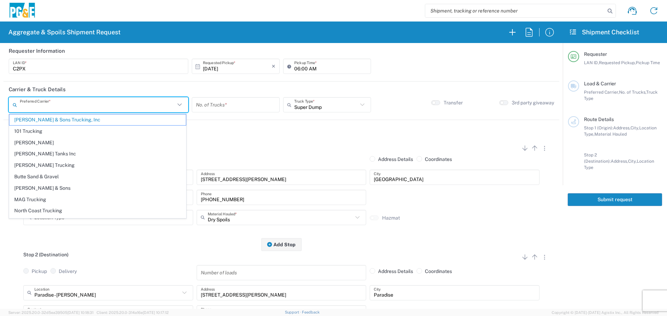
click at [126, 105] on input "text" at bounding box center [97, 105] width 155 height 12
click at [42, 202] on span "MAG Trucking" at bounding box center [97, 200] width 176 height 11
type input "MAG Trucking"
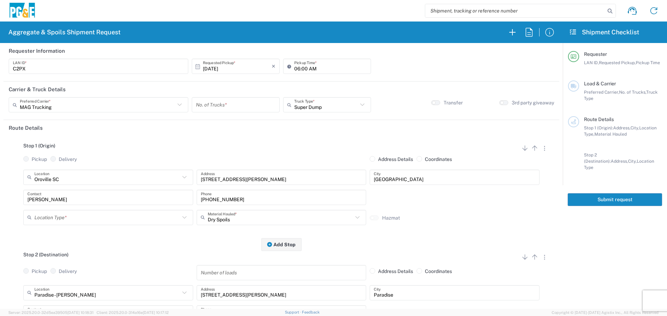
click at [225, 105] on input "number" at bounding box center [236, 105] width 80 height 12
type input "1"
click at [299, 107] on input "text" at bounding box center [326, 105] width 64 height 12
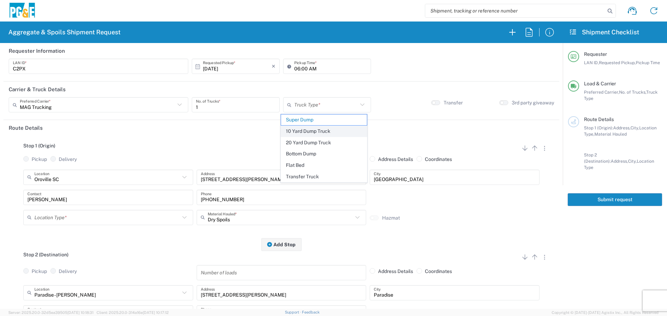
click at [301, 128] on span "10 Yard Dump Truck" at bounding box center [324, 131] width 86 height 11
type input "10 Yard Dump Truck"
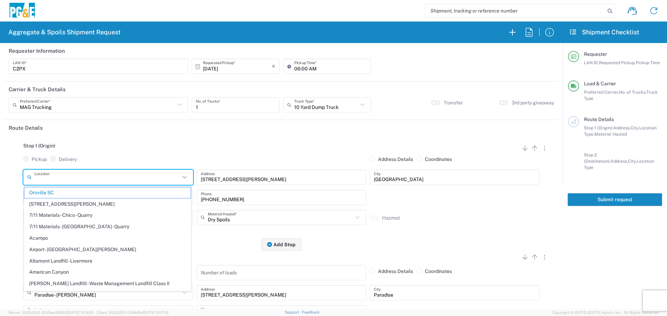
click at [108, 182] on input "text" at bounding box center [107, 177] width 146 height 12
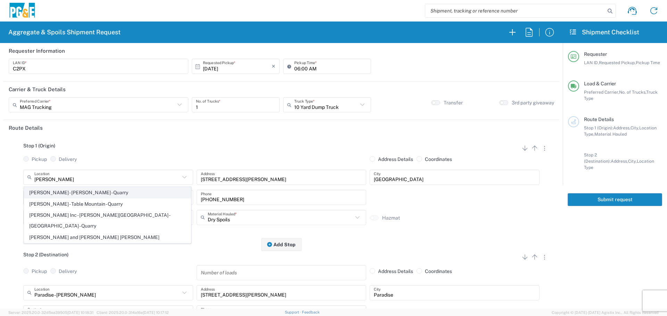
click at [99, 197] on span "George Reed - Clements - Quarry" at bounding box center [107, 193] width 166 height 11
type input "George Reed - Clements - Quarry"
type input "17300 East Jahant Rd"
type input "Clements"
type input "Quarry"
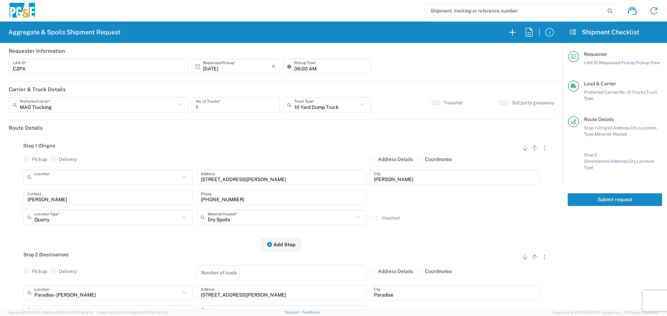
click at [83, 180] on input "text" at bounding box center [107, 177] width 146 height 12
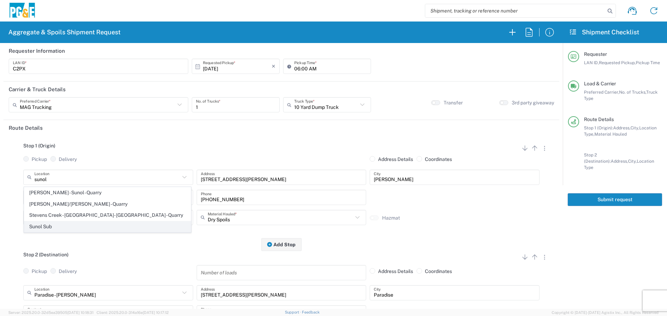
click at [69, 225] on span "Sunol Sub" at bounding box center [107, 227] width 166 height 11
type input "Sunol Sub"
type input "Valecitos & Calaveras Rds"
type input "Sunol"
type input "Business No Loading Dock"
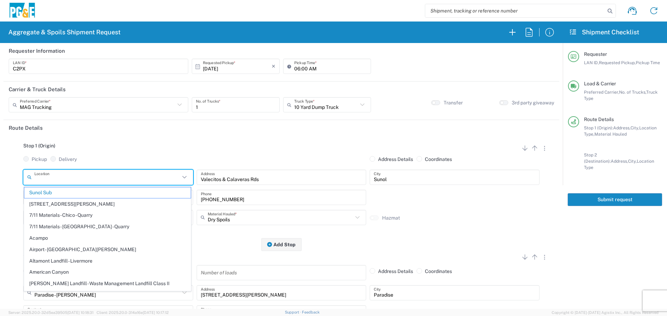
click at [88, 180] on input "text" at bounding box center [107, 177] width 146 height 12
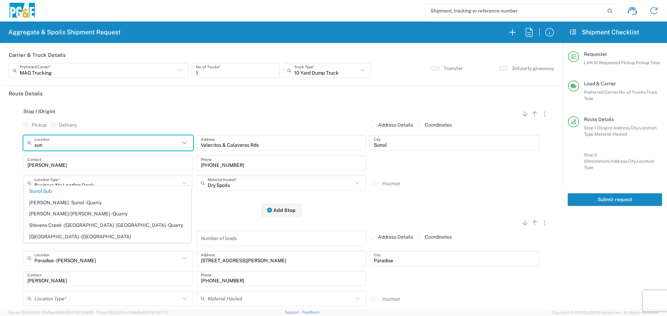
scroll to position [35, 0]
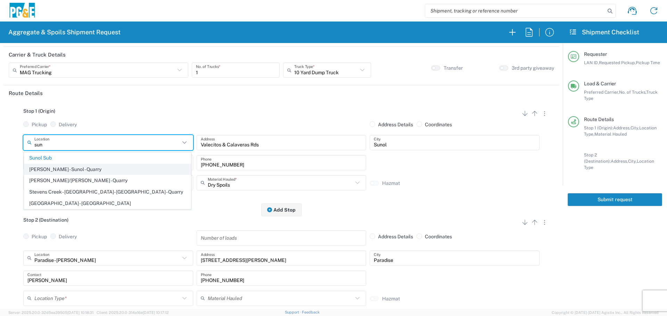
click at [72, 171] on span "De Silva Gates - Sunol - Quarry" at bounding box center [107, 169] width 166 height 11
type input "De Silva Gates - Sunol - Quarry"
type input "6527 Calaveras Rd"
type input "Quarry"
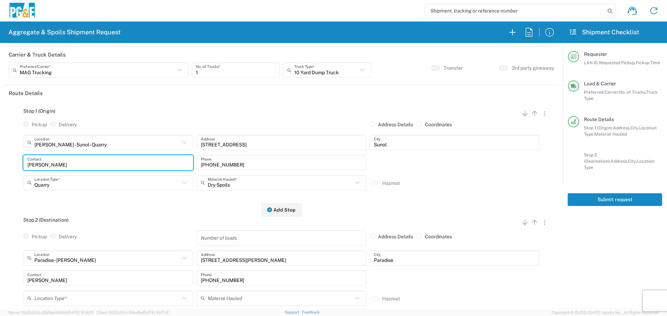
drag, startPoint x: 86, startPoint y: 166, endPoint x: 0, endPoint y: 165, distance: 85.8
click at [0, 165] on form "Requester Information C2PX LAN ID * 10/09/2025 × Requested Pickup * Cancel Appl…" at bounding box center [281, 176] width 563 height 266
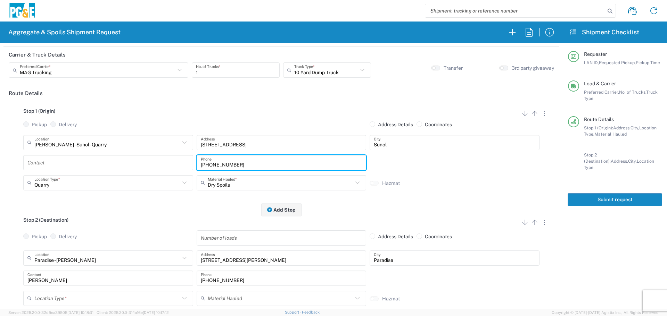
drag, startPoint x: 267, startPoint y: 165, endPoint x: 167, endPoint y: 164, distance: 99.7
click at [167, 164] on div "Contact 916-532-4626 Phone" at bounding box center [282, 165] width 520 height 20
click at [230, 185] on input "text" at bounding box center [281, 183] width 146 height 12
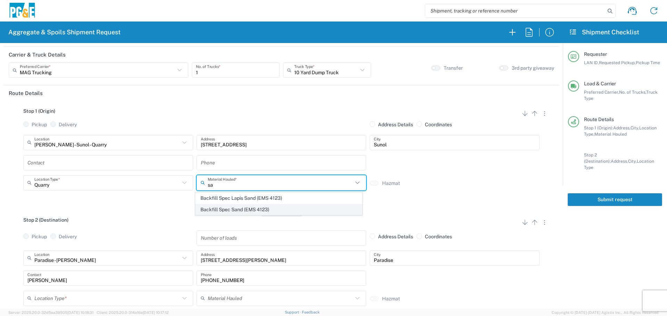
click at [219, 208] on span "Backfill Spec Sand (EMS 4123)" at bounding box center [279, 210] width 166 height 11
type input "Backfill Spec Sand (EMS 4123)"
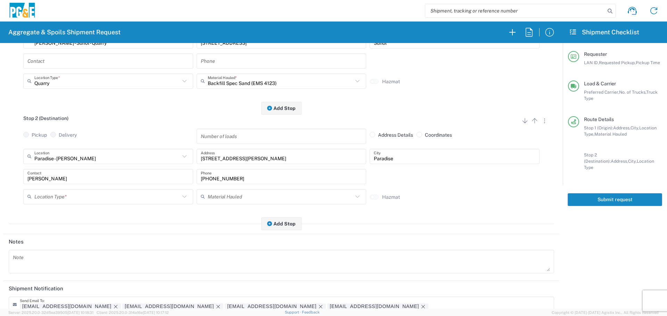
scroll to position [139, 0]
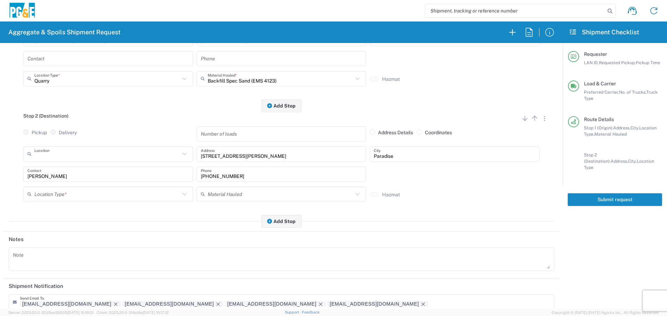
click at [110, 153] on input "text" at bounding box center [107, 154] width 146 height 12
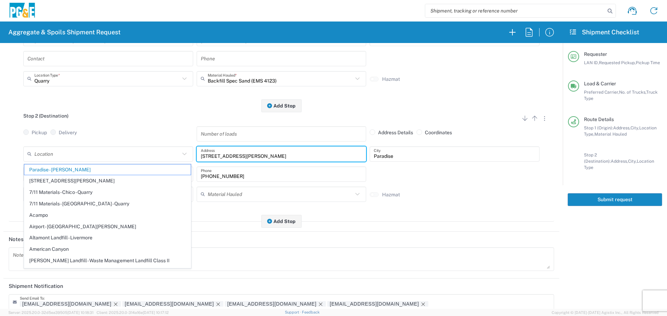
drag, startPoint x: 238, startPoint y: 155, endPoint x: 128, endPoint y: 153, distance: 109.8
click at [128, 153] on div "Location Paradise - Clark Rd 17300 East Jahant Rd - Quarry 7/11 Materials - Chi…" at bounding box center [282, 157] width 520 height 20
type input "Paradise - Clark Rd"
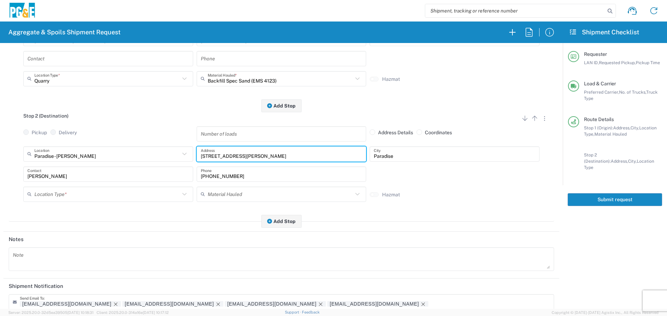
paste input "2100 Skyline Blvd, San Bruno"
type input "2100 Skyline Blvd,"
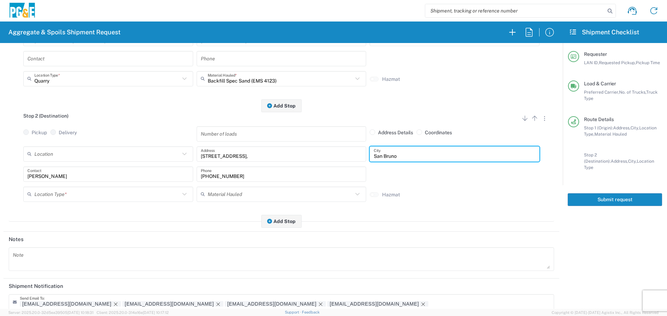
type input "San Bruno"
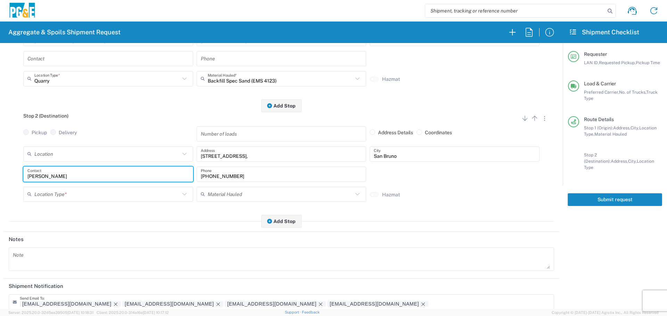
drag, startPoint x: 89, startPoint y: 174, endPoint x: 0, endPoint y: 166, distance: 89.7
click at [0, 166] on form "Requester Information C2PX LAN ID * 10/09/2025 × Requested Pickup * Cancel Appl…" at bounding box center [281, 176] width 563 height 266
type input "l"
type input "Craig Paras"
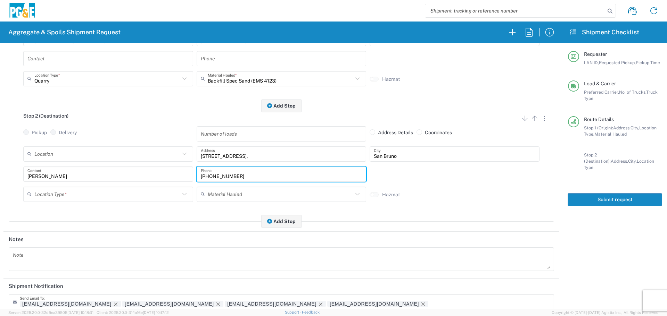
drag, startPoint x: 268, startPoint y: 176, endPoint x: 90, endPoint y: 172, distance: 177.9
click at [90, 172] on div "Craig Paras Contact 530-526-8407 Phone" at bounding box center [282, 177] width 520 height 20
paste input "209-689-8129"
type input "209-689-8129"
click at [81, 200] on input "text" at bounding box center [107, 194] width 146 height 12
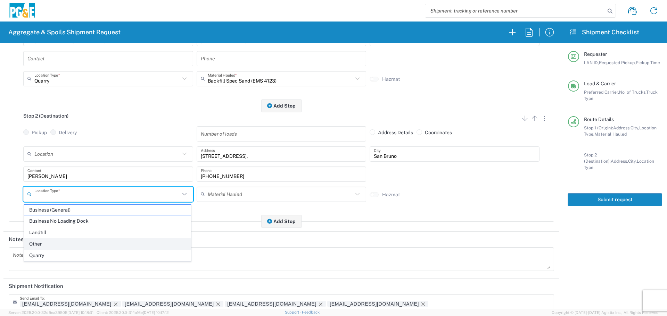
click at [44, 241] on span "Other" at bounding box center [107, 244] width 166 height 11
type input "Other"
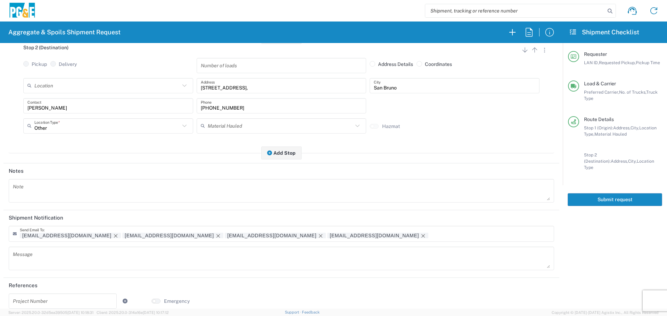
scroll to position [208, 0]
click at [71, 200] on div "Note" at bounding box center [281, 190] width 545 height 24
click at [79, 189] on textarea at bounding box center [281, 189] width 537 height 19
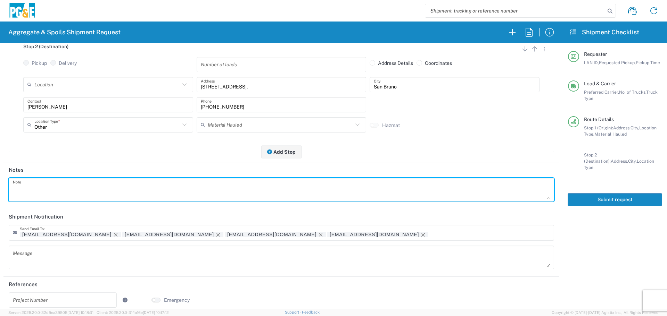
click at [174, 183] on textarea at bounding box center [281, 189] width 537 height 19
type textarea "h"
paste textarea "2100 Skyline Blvd, San Bruno, approximately 350' south of Sneath Lane"
click at [77, 191] on textarea "Hauling sand and base rock. 2100 Skyline Blvd, San Bruno, approximately 350' so…" at bounding box center [281, 189] width 537 height 19
drag, startPoint x: 271, startPoint y: 189, endPoint x: 0, endPoint y: 161, distance: 272.1
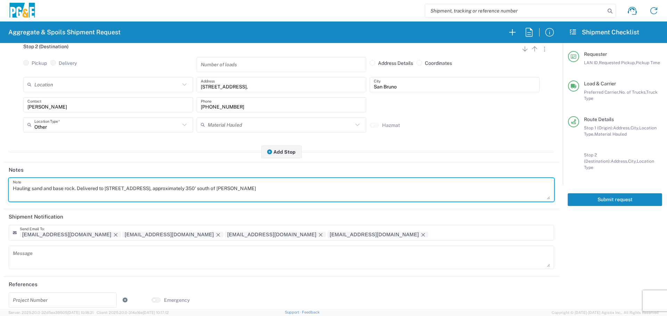
click at [0, 161] on form "Requester Information C2PX LAN ID * 10/09/2025 × Requested Pickup * Cancel Appl…" at bounding box center [281, 176] width 563 height 266
type textarea "Hauling sand and base rock. Delivered to 2100 Skyline Blvd, San Bruno, approxim…"
click at [55, 251] on textarea at bounding box center [281, 257] width 537 height 19
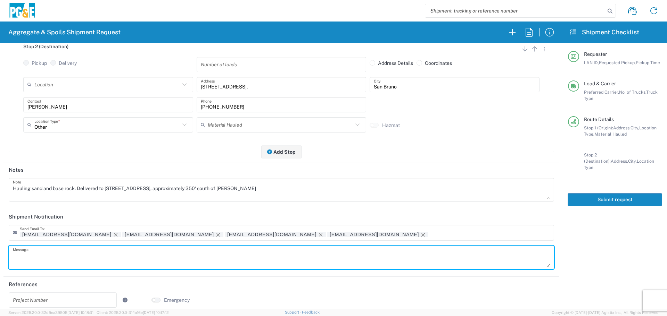
paste textarea "Hauling sand and base rock. Delivered to 2100 Skyline Blvd, San Bruno, approxim…"
type textarea "Hauling sand and base rock. Delivered to 2100 Skyline Blvd, San Bruno, approxim…"
click at [318, 235] on icon "Remove tag" at bounding box center [321, 235] width 6 height 6
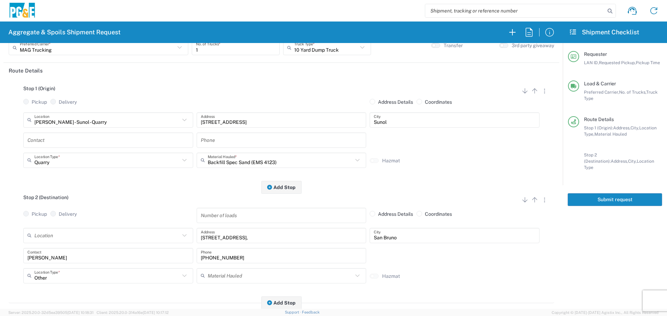
scroll to position [42, 0]
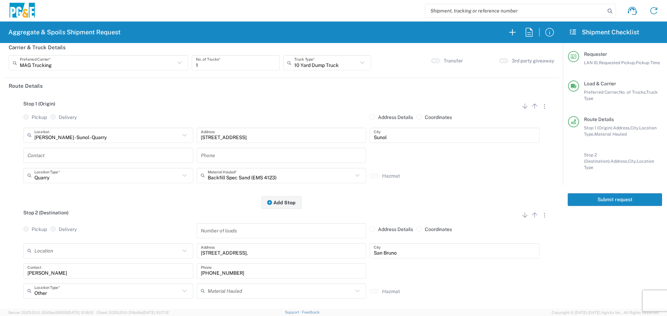
click at [614, 194] on button "Submit request" at bounding box center [615, 200] width 94 height 13
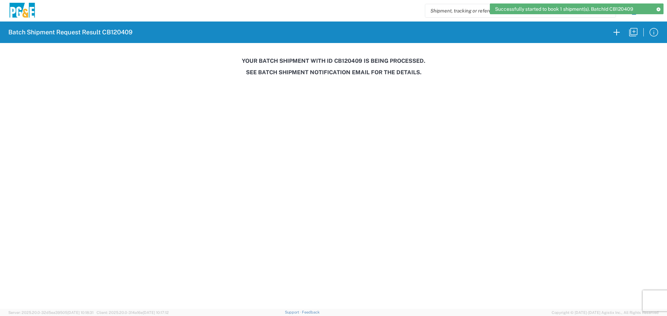
click at [342, 60] on h3 "Your batch shipment with id CB120409 is being processed." at bounding box center [333, 61] width 657 height 7
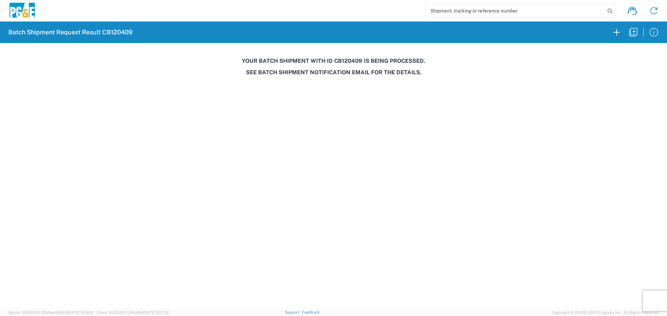
click at [342, 60] on h3 "Your batch shipment with id CB120409 is being processed." at bounding box center [333, 61] width 657 height 7
copy h3 "CB120409"
click at [637, 36] on icon "button" at bounding box center [633, 32] width 11 height 11
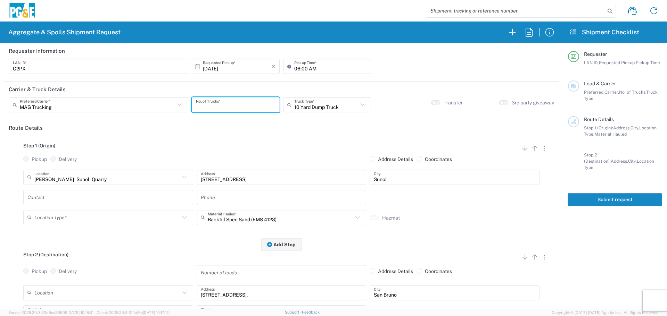
click at [244, 106] on input "number" at bounding box center [236, 105] width 80 height 12
type input "1"
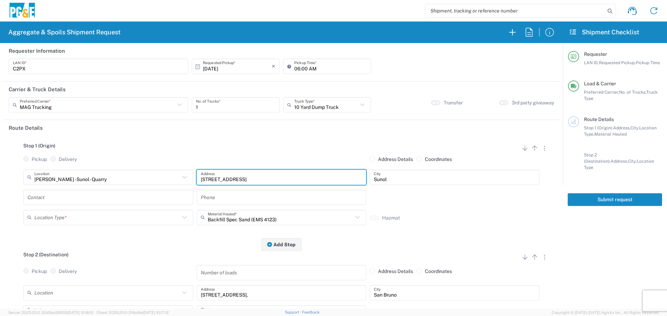
drag, startPoint x: 306, startPoint y: 176, endPoint x: 165, endPoint y: 183, distance: 141.6
click at [165, 183] on div "De Silva Gates - Sunol - Quarry Location De Silva Gates - Sunol - Quarry 17300 …" at bounding box center [282, 180] width 520 height 20
type input "690 Sunol St"
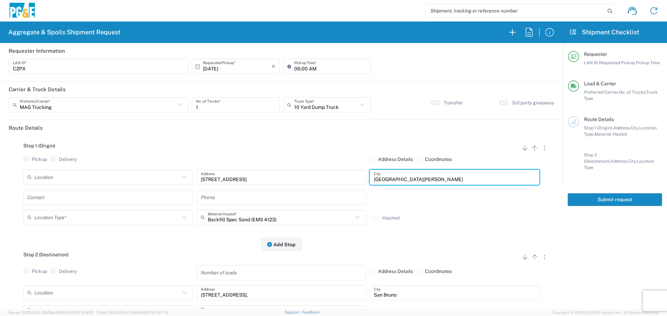
type input "San Jose"
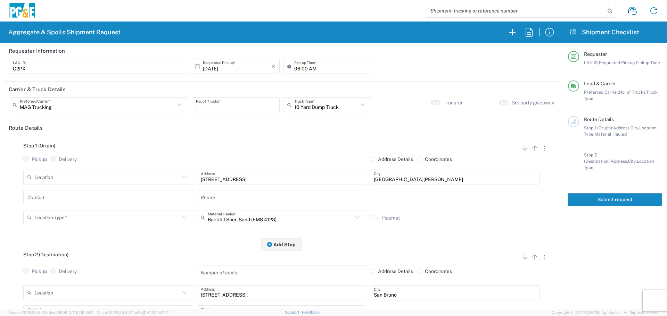
click at [141, 217] on input "text" at bounding box center [107, 218] width 146 height 12
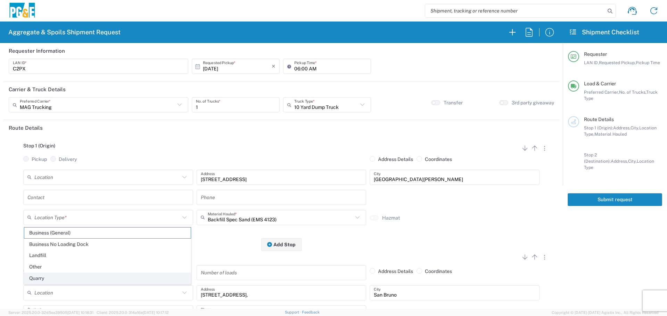
click at [75, 279] on span "Quarry" at bounding box center [107, 278] width 166 height 11
type input "Quarry"
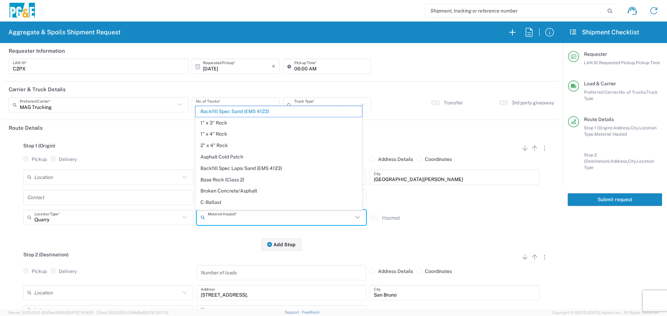
click at [220, 220] on input "text" at bounding box center [281, 218] width 146 height 12
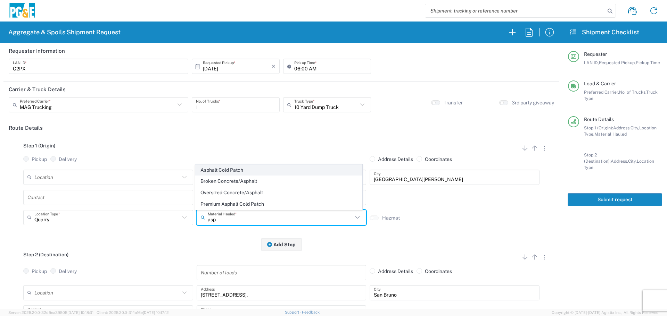
click at [253, 171] on span "Asphalt Cold Patch" at bounding box center [279, 170] width 166 height 11
type input "Asphalt Cold Patch"
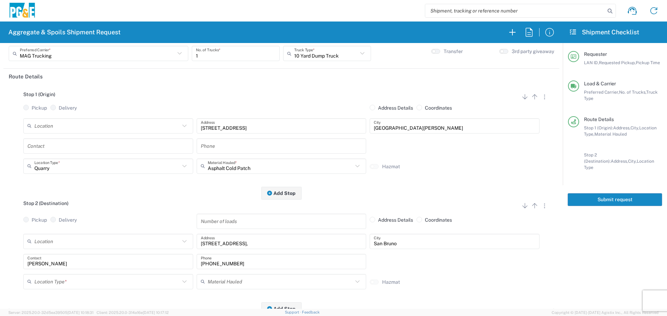
scroll to position [104, 0]
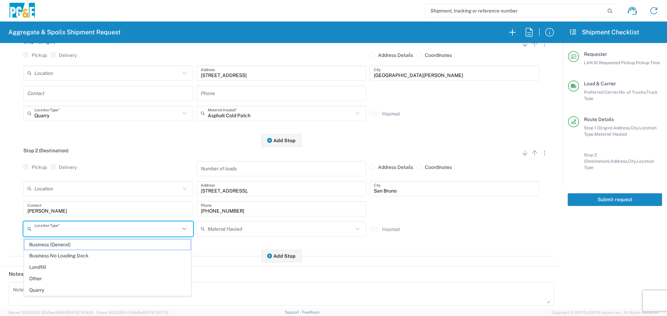
click at [102, 233] on input "text" at bounding box center [107, 229] width 146 height 12
click at [85, 255] on span "Business No Loading Dock" at bounding box center [107, 256] width 166 height 11
type input "Business No Loading Dock"
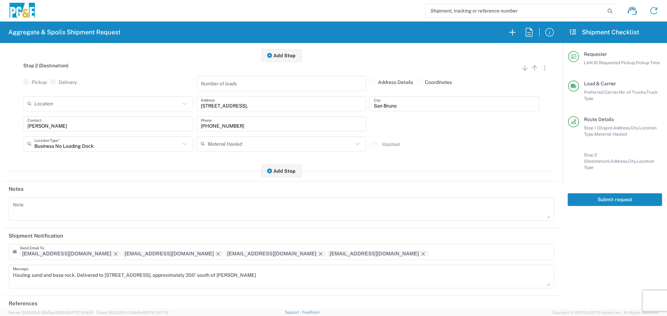
scroll to position [216, 0]
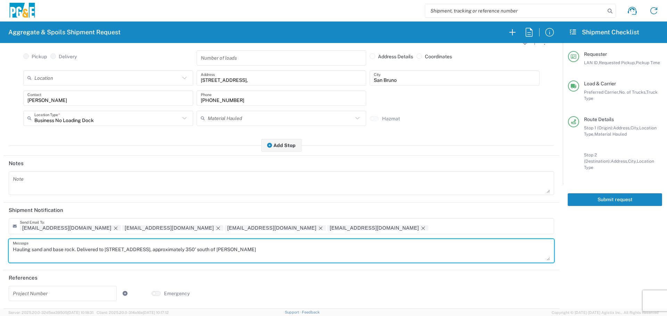
drag, startPoint x: 299, startPoint y: 249, endPoint x: 0, endPoint y: 245, distance: 299.5
click at [0, 245] on form "Requester Information C2PX LAN ID * 10/09/2025 × Requested Pickup * Cancel Appl…" at bounding box center [281, 176] width 563 height 266
click at [27, 188] on textarea at bounding box center [281, 183] width 537 height 19
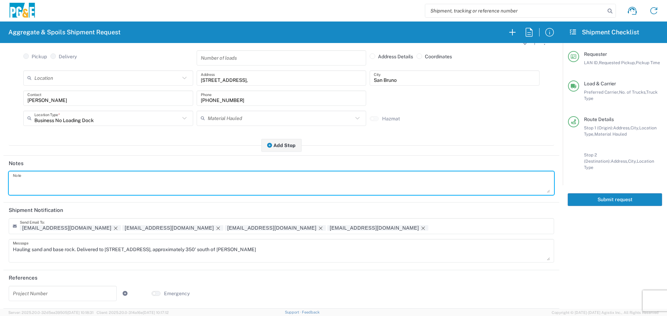
paste textarea "Hauling sand and base rock. Delivered to 2100 Skyline Blvd, San Bruno, approxim…"
click at [14, 183] on textarea "Hauling sand and base rock. Delivered to 2100 Skyline Blvd, San Bruno, approxim…" at bounding box center [281, 183] width 537 height 19
click at [25, 180] on textarea "Haul cutback and then Haul sand and base rock. Delivered to 2100 Skyline Blvd, …" at bounding box center [281, 183] width 537 height 19
drag, startPoint x: 361, startPoint y: 182, endPoint x: 0, endPoint y: 199, distance: 361.0
click at [0, 199] on form "Requester Information C2PX LAN ID * 10/09/2025 × Requested Pickup * Cancel Appl…" at bounding box center [281, 176] width 563 height 266
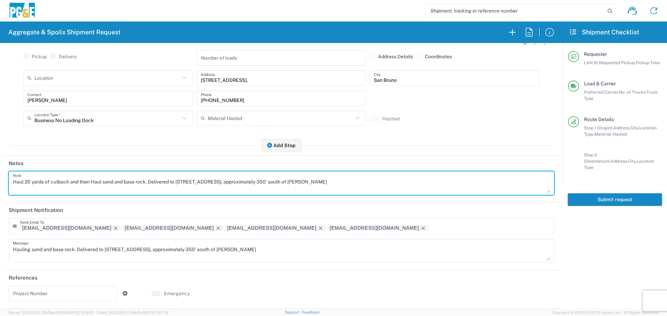
type textarea "Haul 20 yards of cutback and then Haul sand and base rock. Delivered to 2100 Sk…"
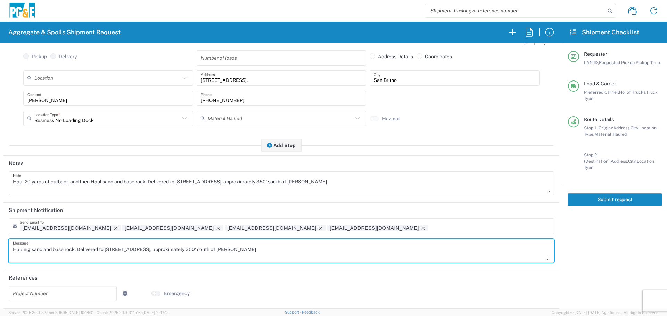
drag, startPoint x: 272, startPoint y: 249, endPoint x: 0, endPoint y: 256, distance: 272.5
click at [0, 256] on form "Requester Information C2PX LAN ID * 10/09/2025 × Requested Pickup * Cancel Appl…" at bounding box center [281, 176] width 563 height 266
paste textarea "20 yards of cutback and then Haul"
type textarea "Haul 20 yards of cutback and then Haul sand and base rock. Delivered to 2100 Sk…"
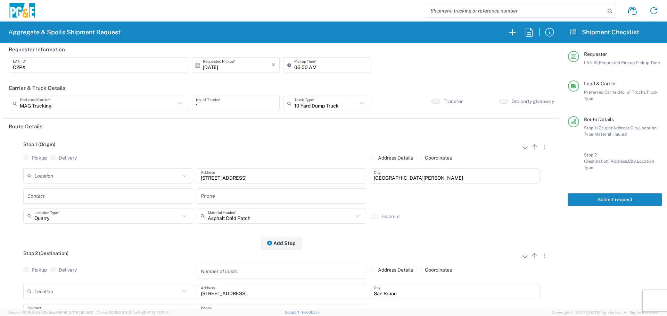
scroll to position [0, 0]
click at [604, 194] on button "Submit request" at bounding box center [615, 200] width 94 height 13
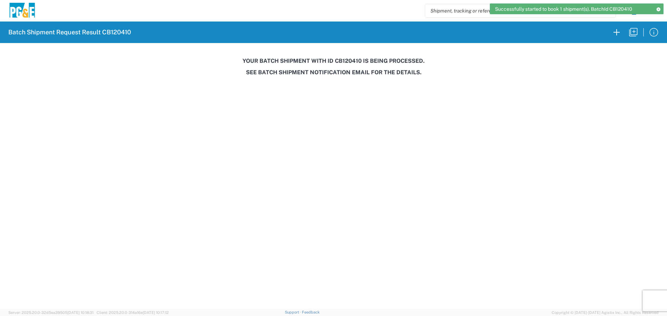
click at [349, 59] on h3 "Your batch shipment with id CB120410 is being processed." at bounding box center [333, 61] width 657 height 7
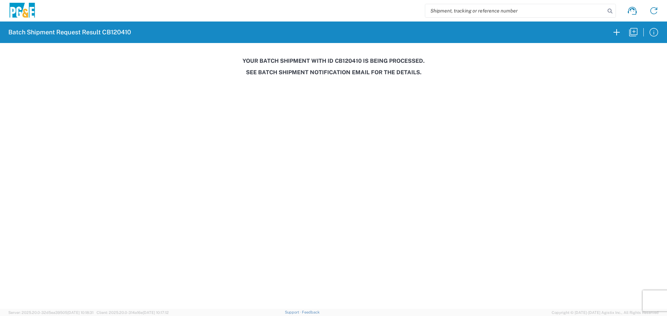
copy h3 "CB120410"
click at [638, 38] on button "button" at bounding box center [633, 32] width 17 height 17
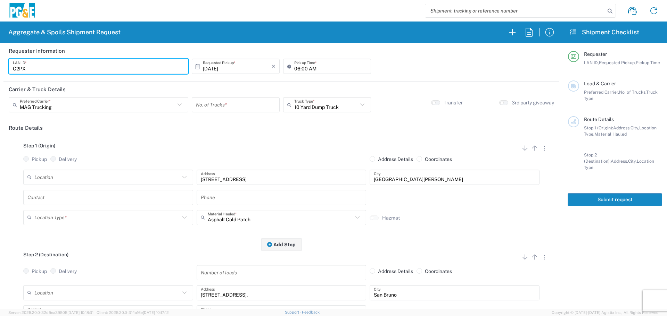
drag, startPoint x: 90, startPoint y: 67, endPoint x: 0, endPoint y: 68, distance: 90.3
click at [0, 68] on form "Requester Information C2PX LAN ID * 10/09/2025 × Requested Pickup * Cancel Appl…" at bounding box center [281, 176] width 563 height 266
click at [14, 64] on input "ALL" at bounding box center [98, 66] width 171 height 12
type input "A2LL"
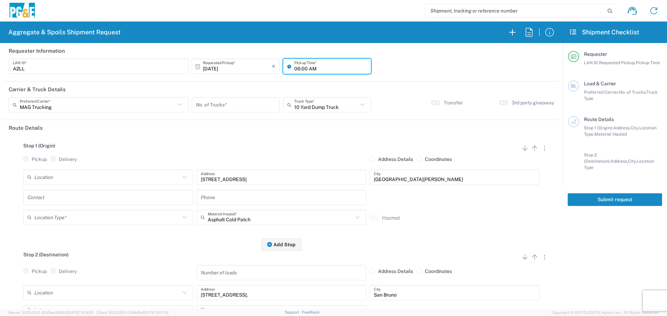
click at [297, 69] on input "06:00 AM" at bounding box center [330, 66] width 73 height 12
type input "07:00 AM"
click at [152, 107] on input "text" at bounding box center [97, 105] width 155 height 12
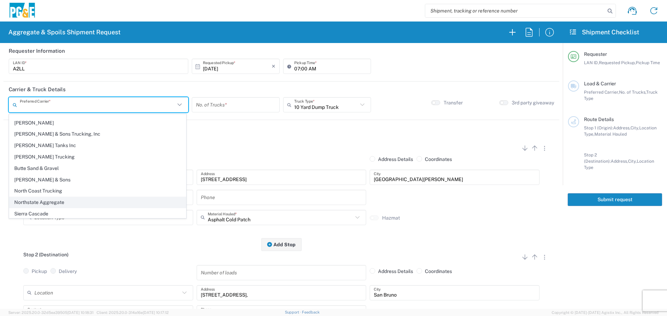
scroll to position [21, 0]
click at [89, 195] on span "North Coast Trucking" at bounding box center [97, 189] width 176 height 11
type input "North Coast Trucking"
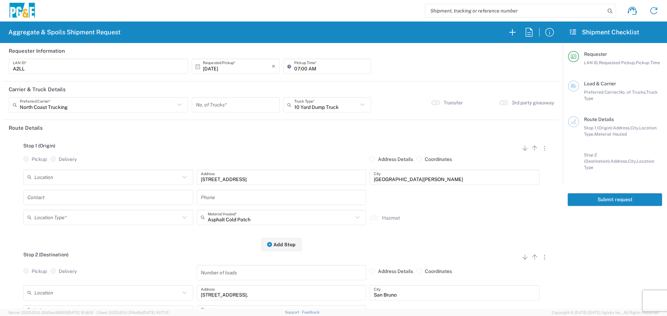
click at [256, 104] on input "number" at bounding box center [236, 105] width 80 height 12
type input "4"
click at [359, 105] on icon at bounding box center [362, 104] width 9 height 9
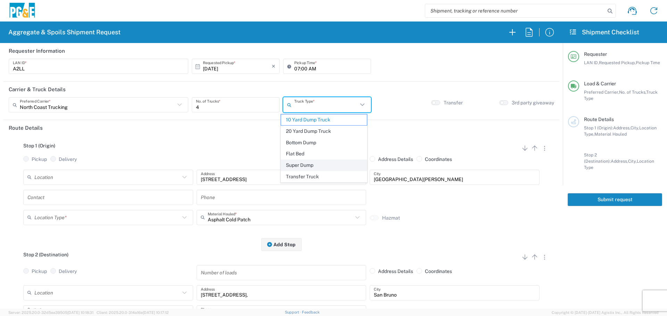
click at [314, 165] on span "Super Dump" at bounding box center [324, 165] width 86 height 11
type input "Super Dump"
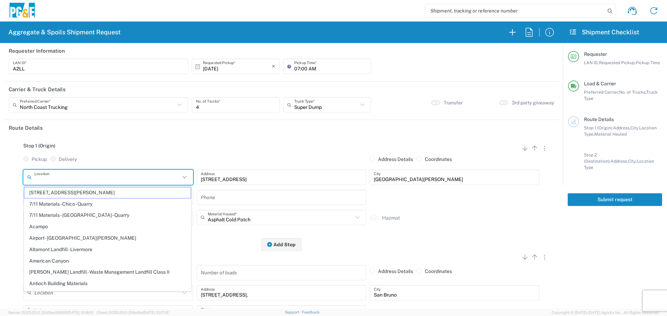
click at [145, 182] on input "text" at bounding box center [107, 177] width 146 height 12
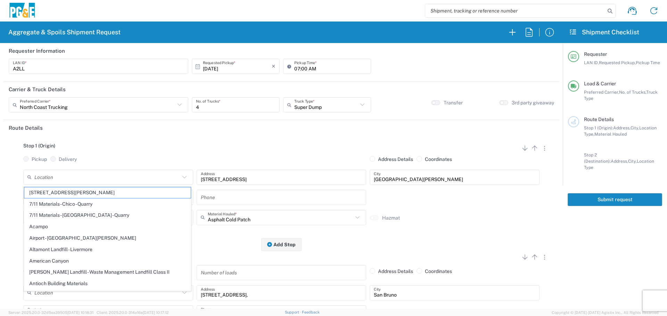
click at [122, 177] on input "text" at bounding box center [107, 177] width 146 height 12
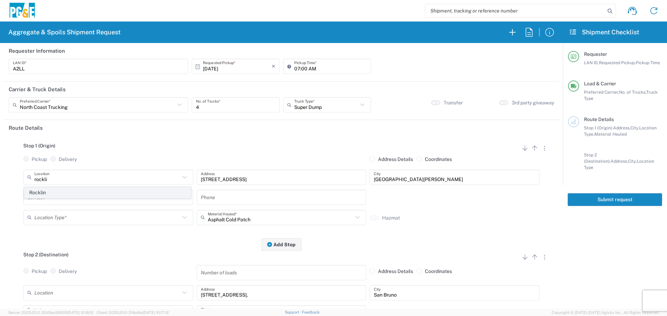
click at [113, 192] on span "Rocklin" at bounding box center [107, 193] width 166 height 11
type input "Rocklin"
type input "4200 Cincinatti Ave"
type input "Rocklin"
type input "Business No Loading Dock"
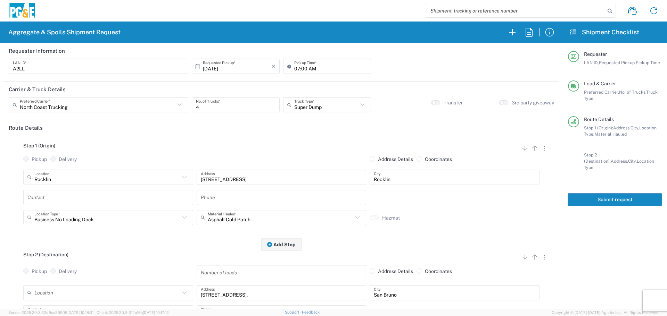
click at [113, 192] on input "text" at bounding box center [108, 197] width 162 height 12
type input "Arturo Lopez"
type input "510-621-9553"
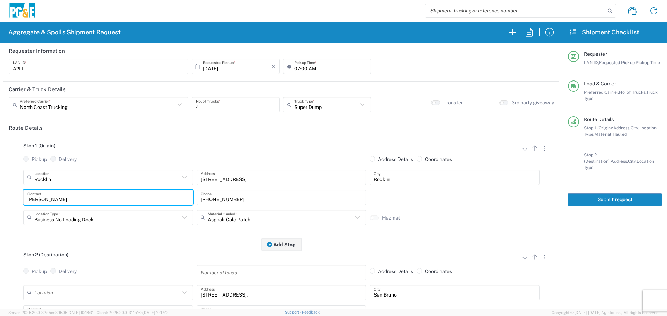
type input "Arturo Lopez"
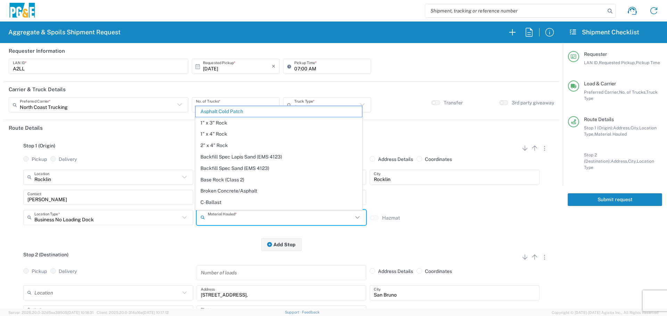
click at [248, 218] on input "text" at bounding box center [281, 218] width 146 height 12
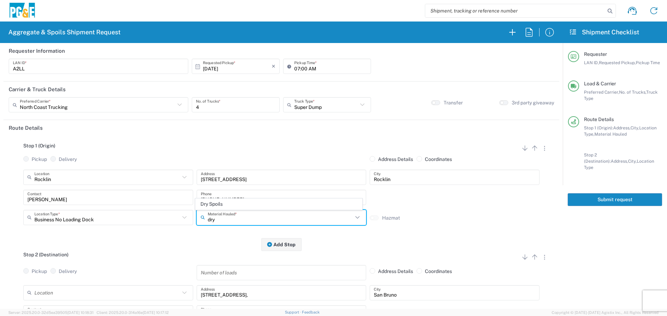
click at [253, 204] on span "Dry Spoils" at bounding box center [279, 204] width 166 height 11
type input "Dry Spoils"
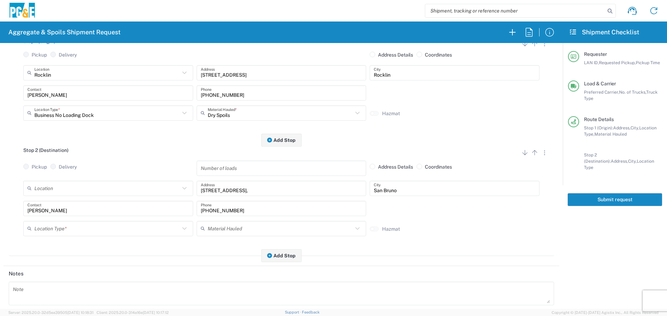
scroll to position [139, 0]
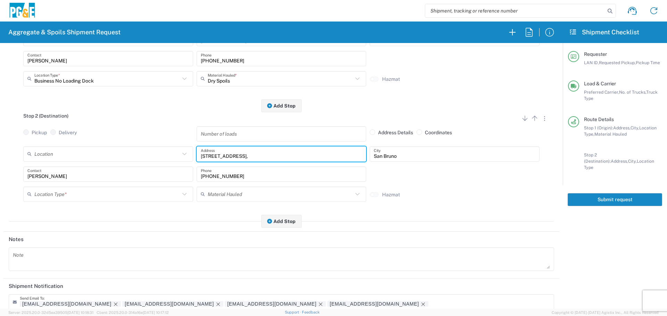
drag, startPoint x: 248, startPoint y: 150, endPoint x: 153, endPoint y: 156, distance: 95.4
click at [153, 156] on div "Location 17300 East Jahant Rd - Quarry 7/11 Materials - Chico - Quarry 7/11 Mat…" at bounding box center [282, 157] width 520 height 20
paste input "4787 Miners Cove Circle"
type input "4787 Miners Cove Circle"
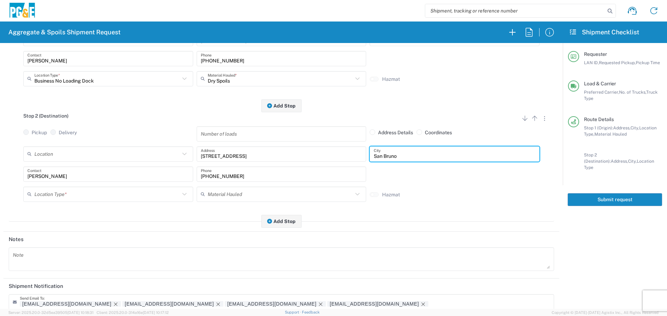
drag, startPoint x: 427, startPoint y: 158, endPoint x: 283, endPoint y: 164, distance: 144.3
click at [283, 164] on div "Location 17300 East Jahant Rd - Quarry 7/11 Materials - Chico - Quarry 7/11 Mat…" at bounding box center [282, 157] width 520 height 20
type input "Loomis"
click at [114, 182] on div "Craig Paras Contact" at bounding box center [108, 174] width 170 height 15
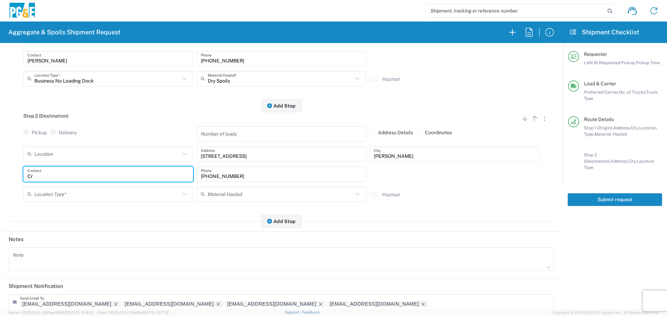
type input "C"
click at [261, 183] on div "209-689-8129 Phone" at bounding box center [281, 177] width 173 height 20
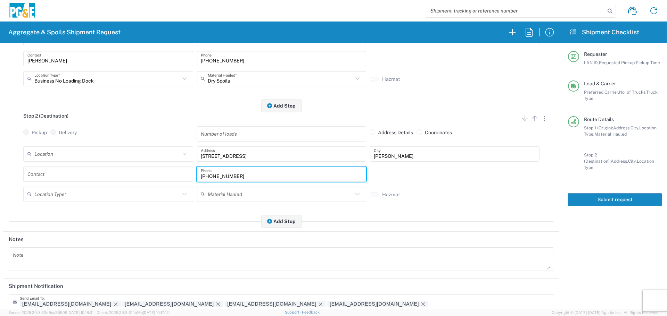
drag, startPoint x: 263, startPoint y: 177, endPoint x: 186, endPoint y: 187, distance: 78.5
click at [186, 187] on div "Contact 209-689-8129 Phone" at bounding box center [282, 177] width 520 height 20
click at [121, 191] on input "text" at bounding box center [107, 194] width 146 height 12
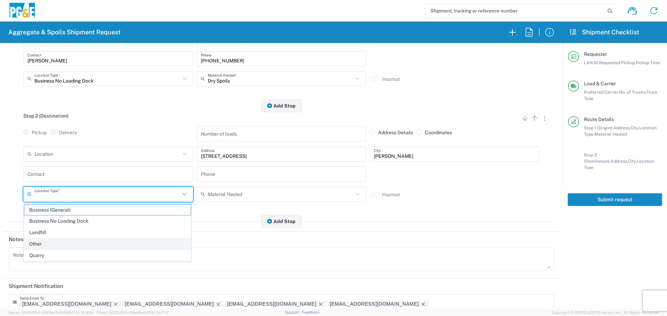
click at [92, 242] on span "Other" at bounding box center [107, 244] width 166 height 11
type input "Other"
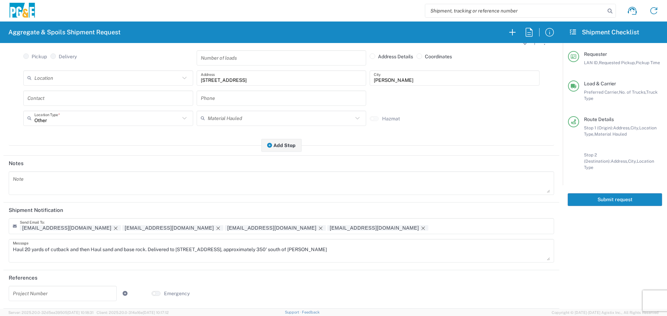
scroll to position [216, 0]
click at [319, 230] on icon "Remove tag" at bounding box center [320, 228] width 3 height 3
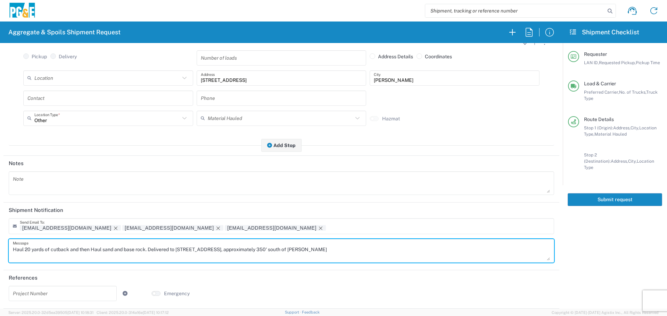
drag, startPoint x: 348, startPoint y: 247, endPoint x: 0, endPoint y: 270, distance: 348.9
click at [0, 270] on form "Requester Information A2LL LAN ID * 10/09/2025 × Requested Pickup * Cancel Appl…" at bounding box center [281, 176] width 563 height 266
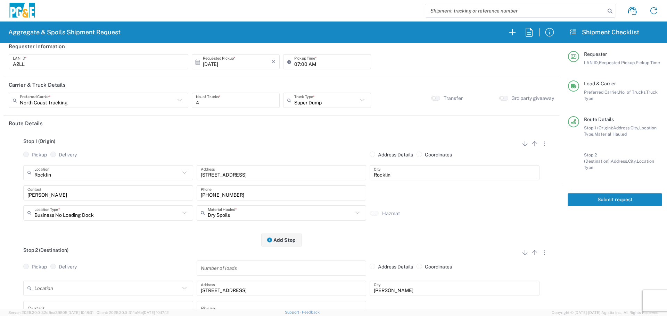
scroll to position [0, 0]
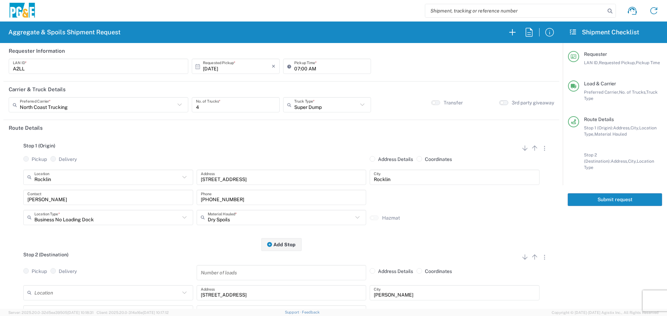
click at [499, 104] on button "button" at bounding box center [503, 102] width 9 height 5
click at [599, 195] on button "Submit request" at bounding box center [615, 200] width 94 height 13
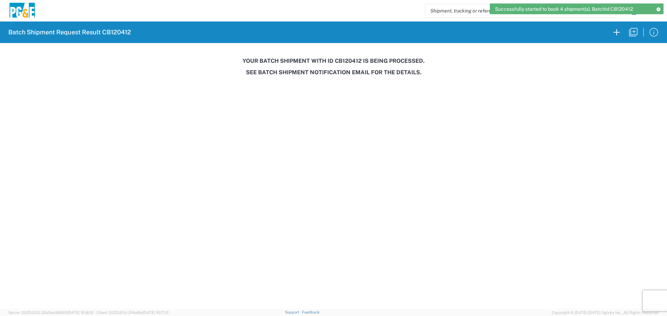
click at [345, 62] on h3 "Your batch shipment with id CB120412 is being processed." at bounding box center [333, 61] width 657 height 7
